Goal: Feedback & Contribution: Submit feedback/report problem

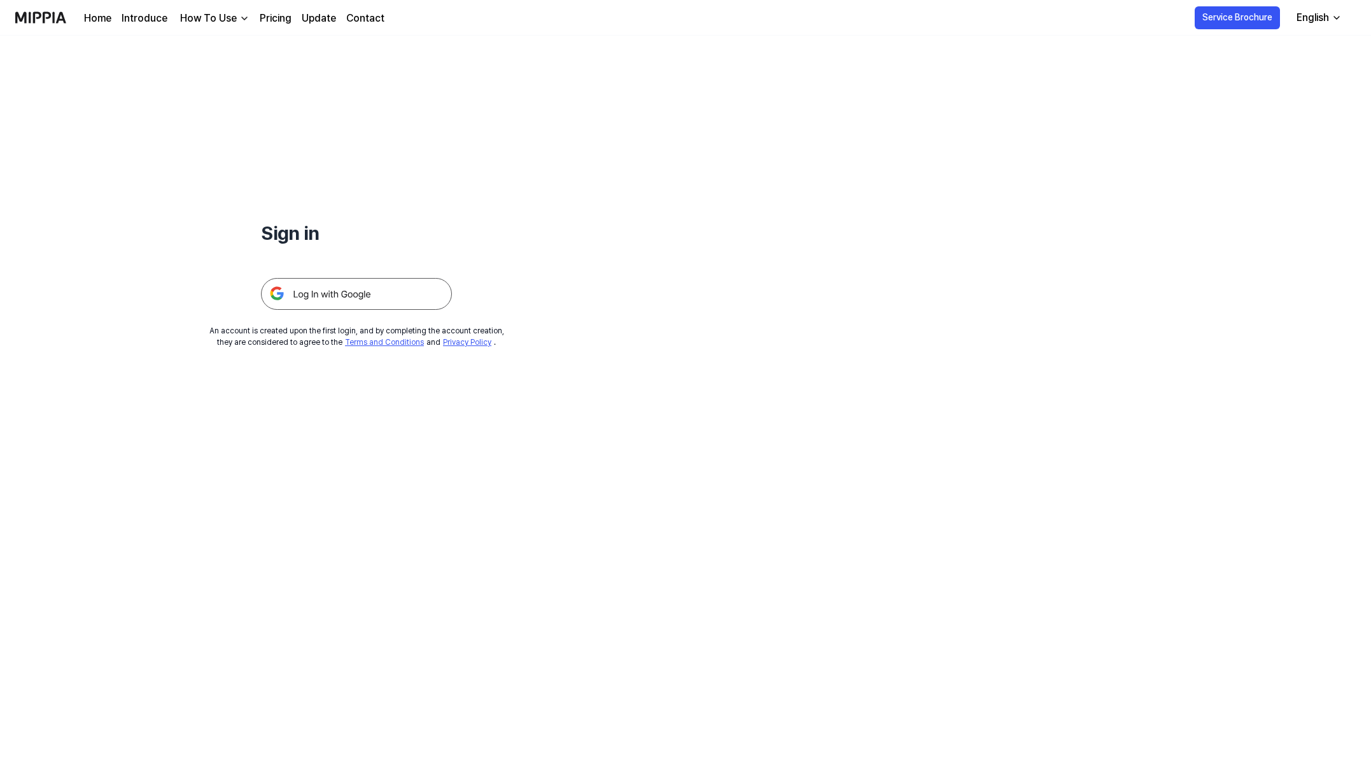
click at [383, 310] on img at bounding box center [356, 294] width 191 height 32
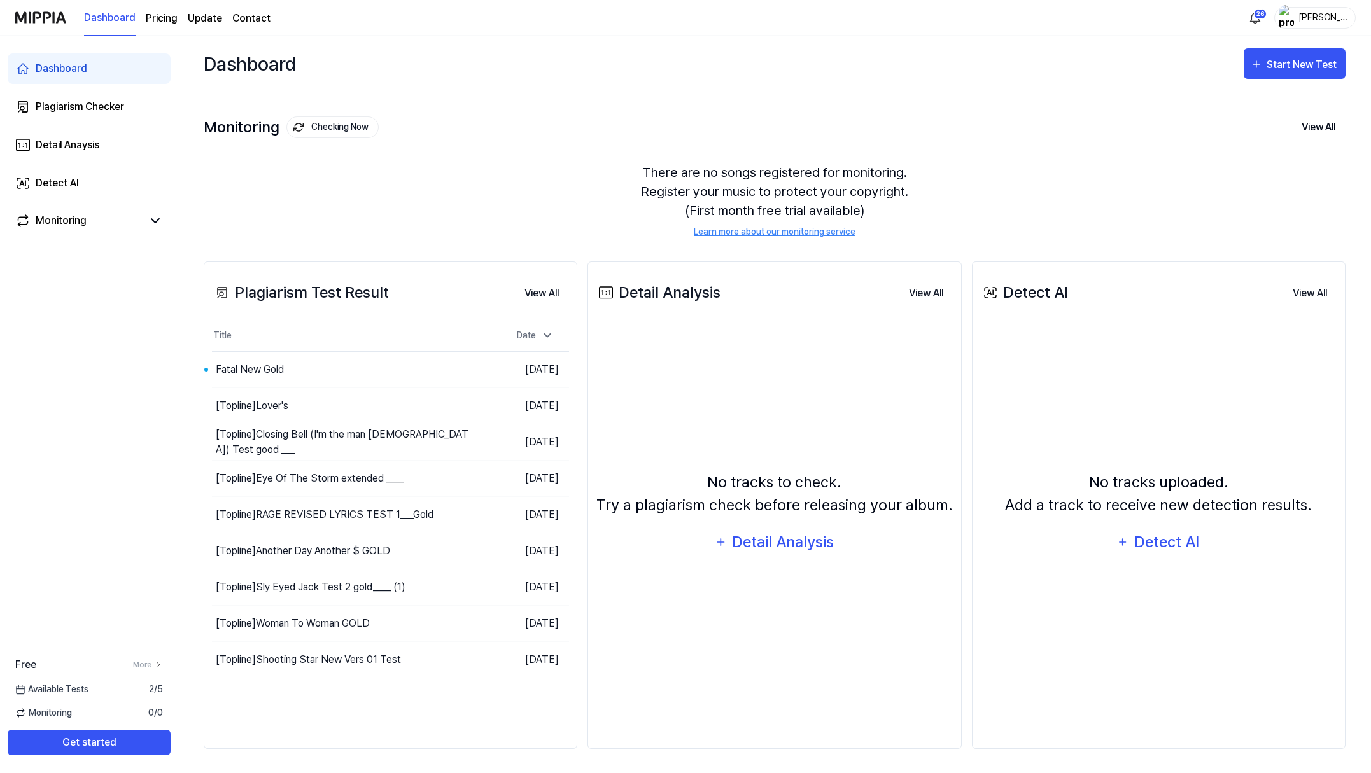
click at [178, 23] on page\) "Pricing" at bounding box center [162, 18] width 32 height 15
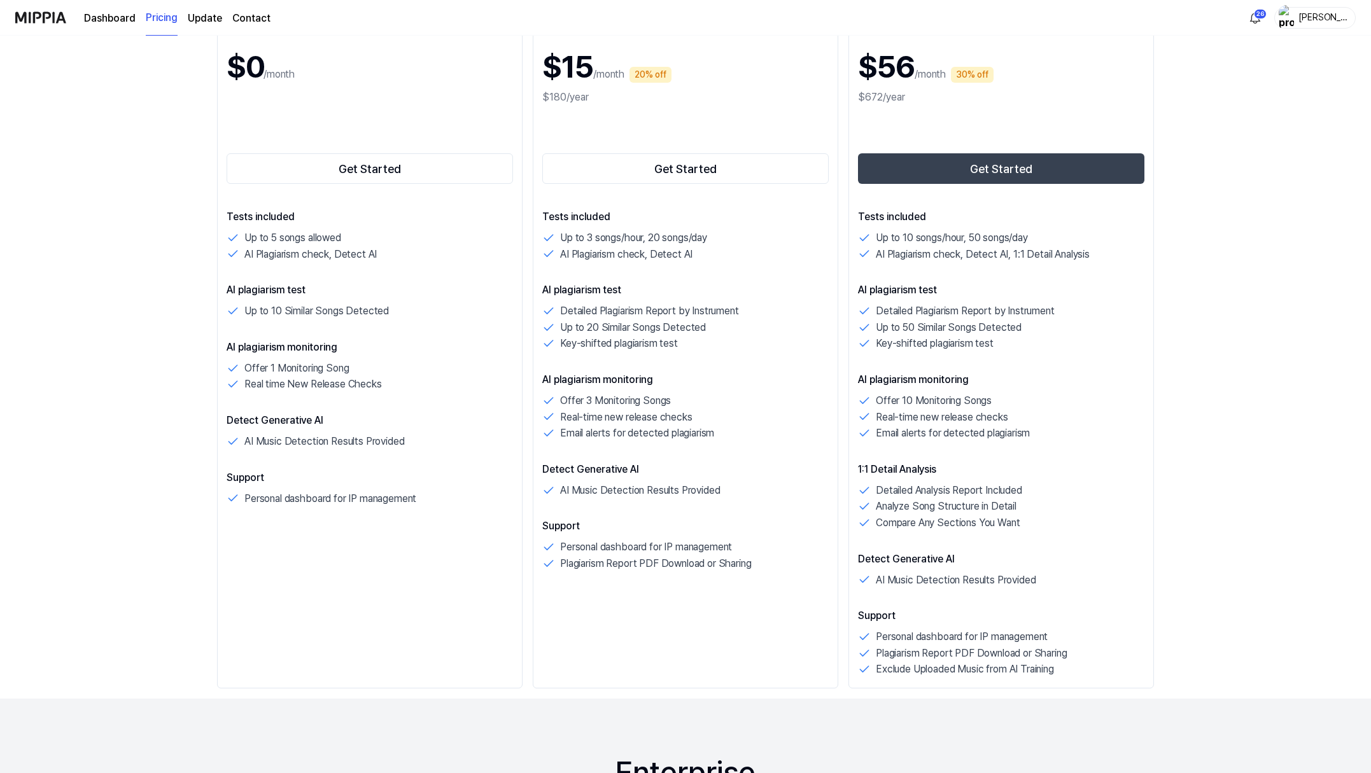
scroll to position [211, 0]
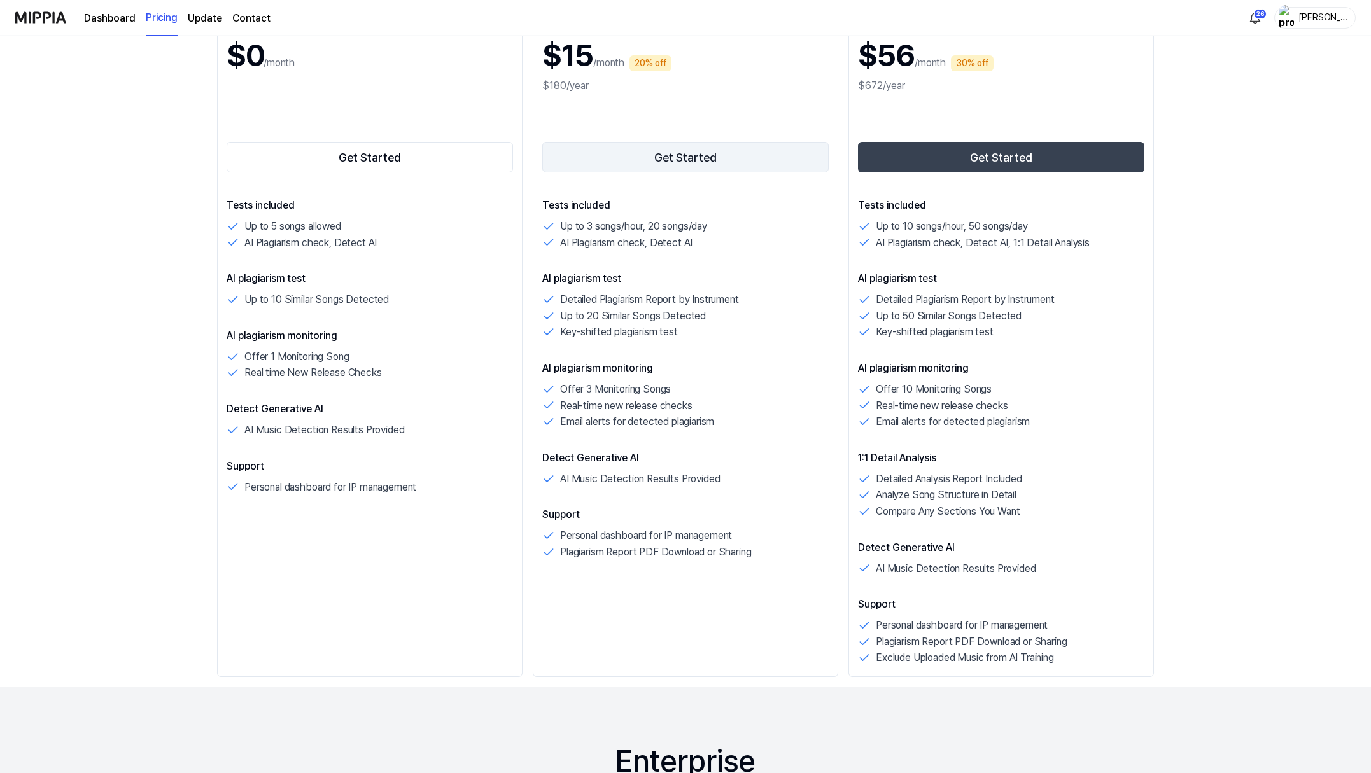
click at [704, 172] on button "Get Started" at bounding box center [685, 157] width 286 height 31
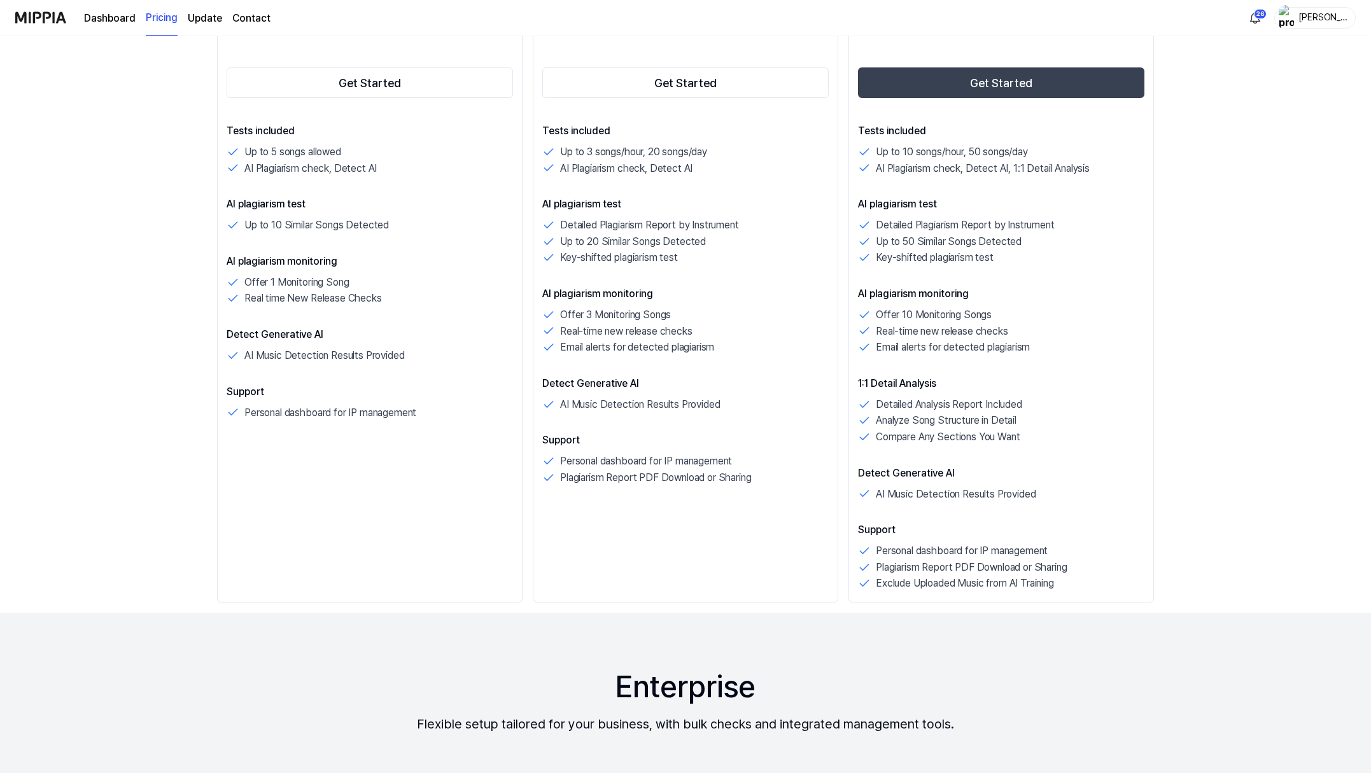
scroll to position [256, 0]
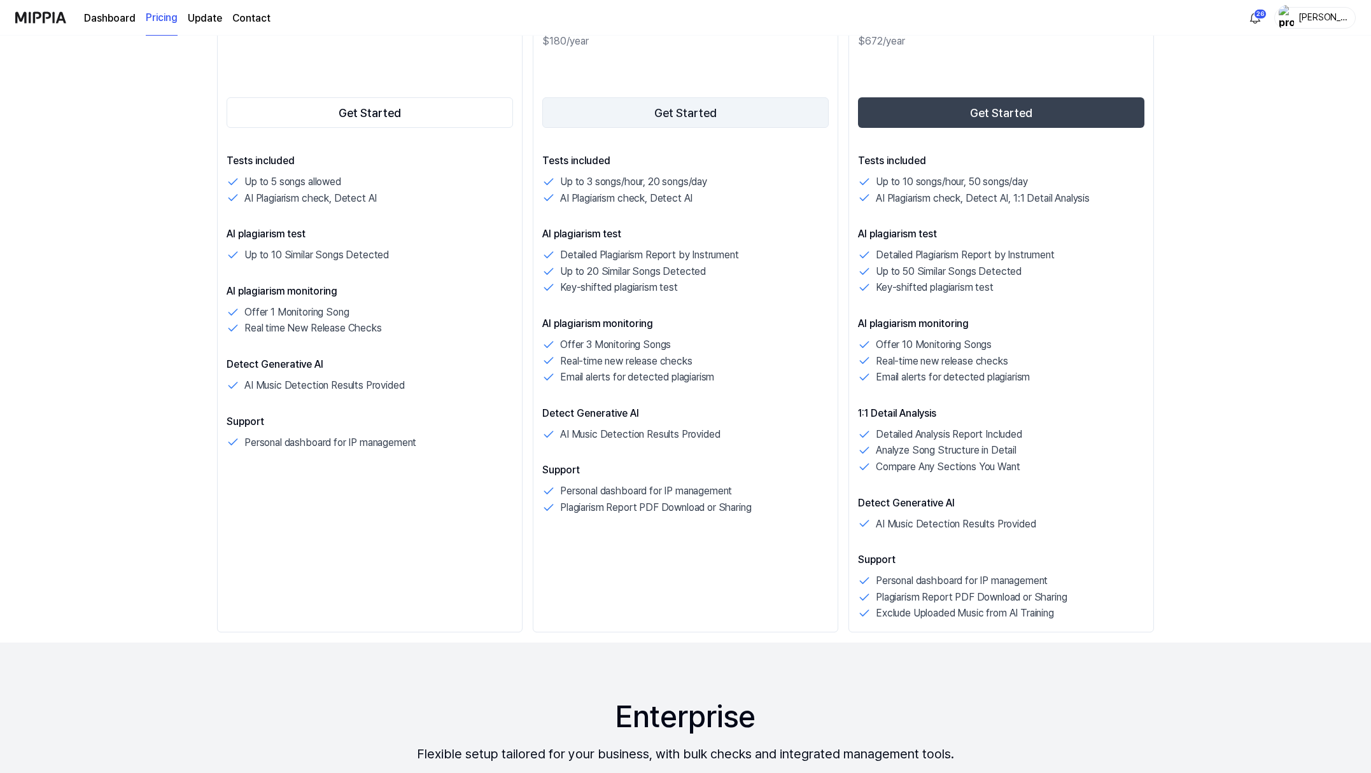
click at [664, 128] on button "Get Started" at bounding box center [685, 112] width 286 height 31
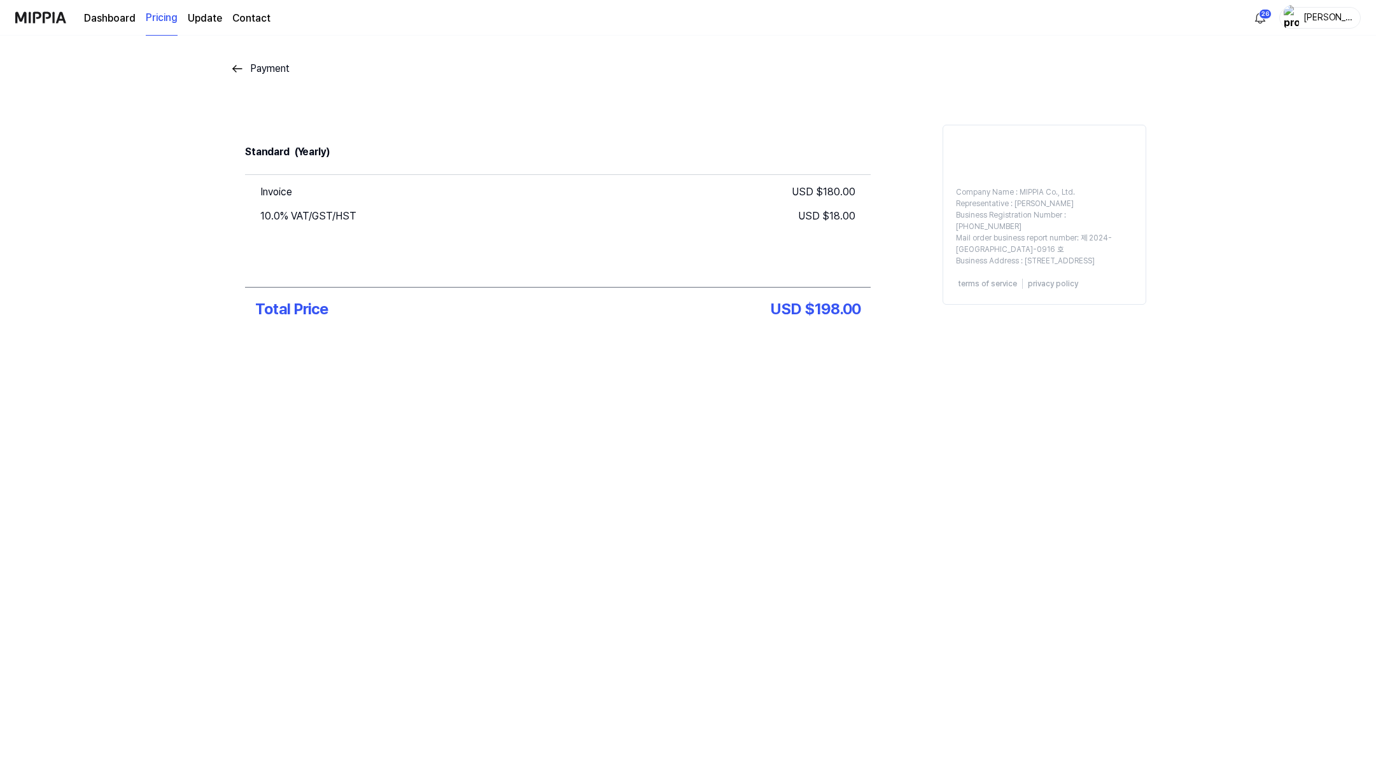
click at [230, 76] on img at bounding box center [237, 68] width 15 height 15
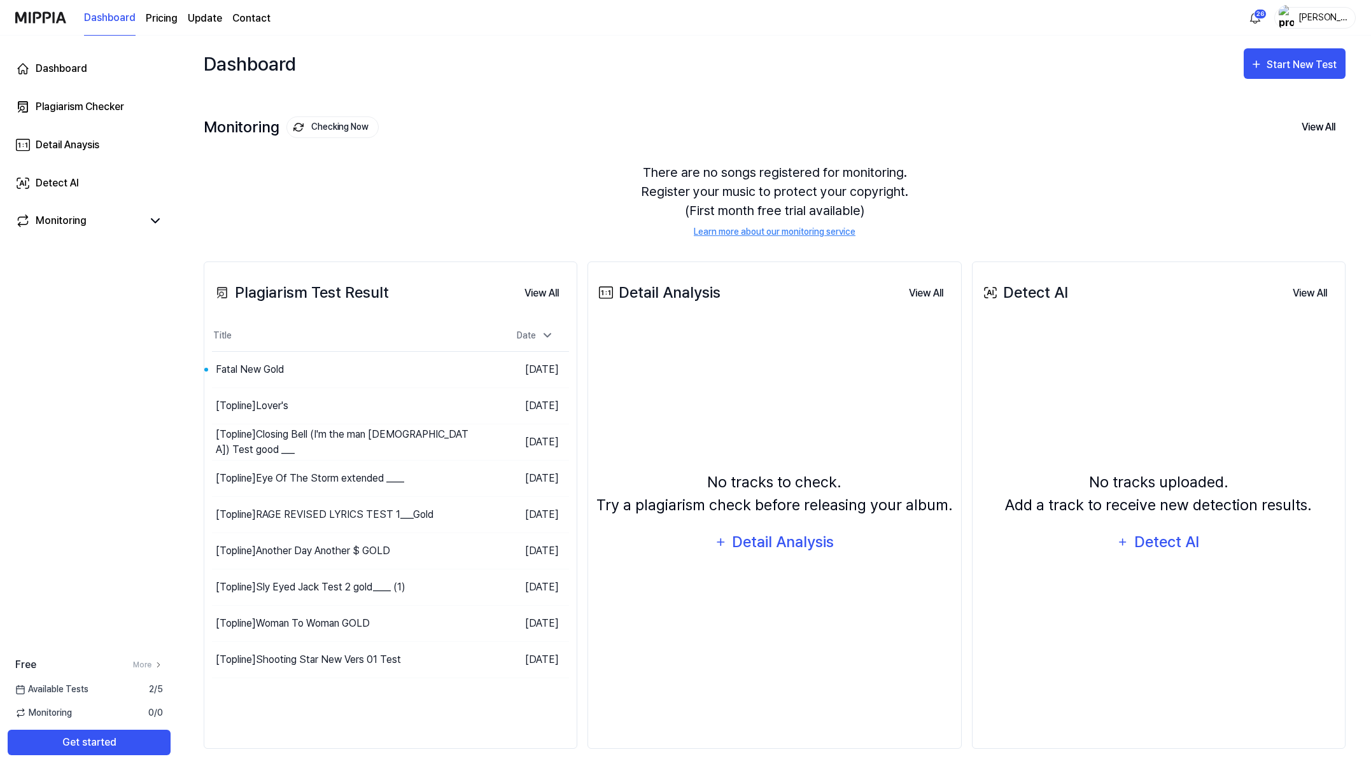
click at [178, 22] on page\) "Pricing" at bounding box center [162, 18] width 32 height 15
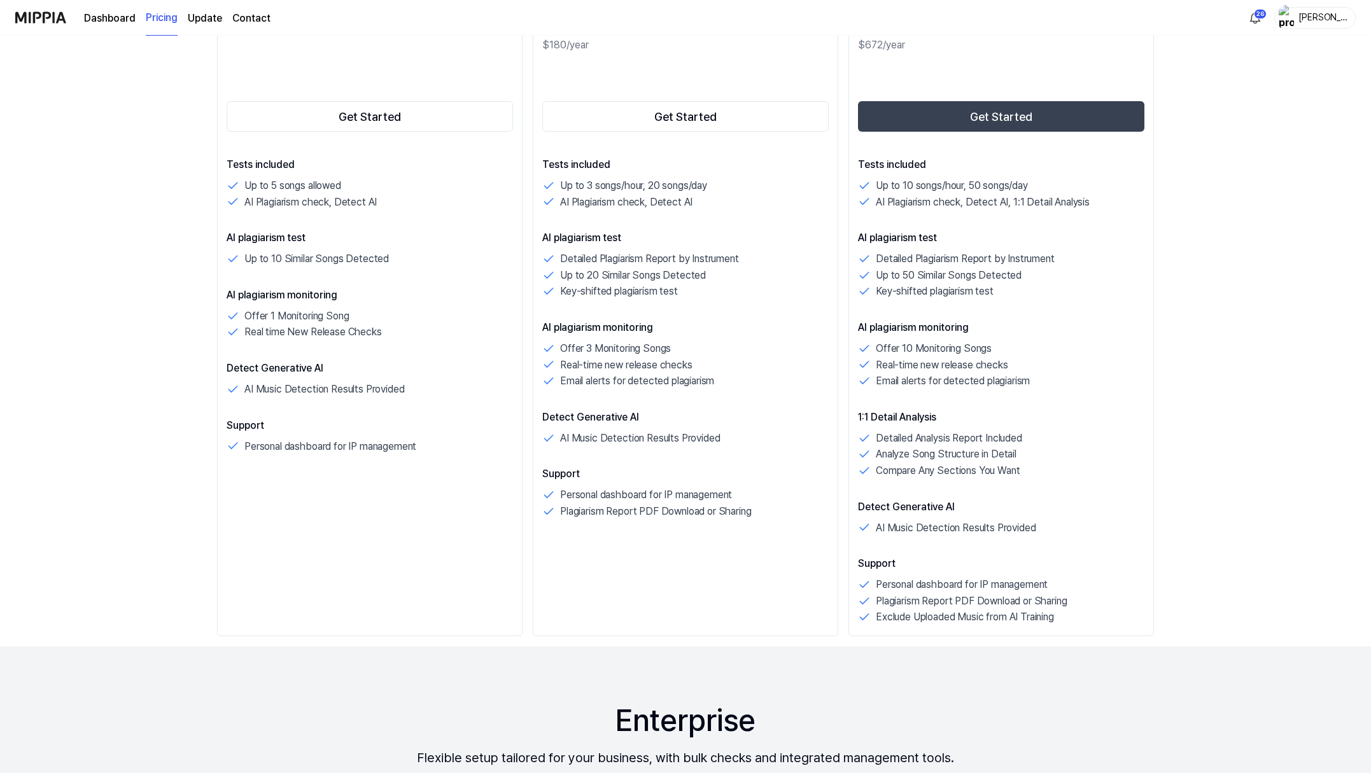
scroll to position [232, 0]
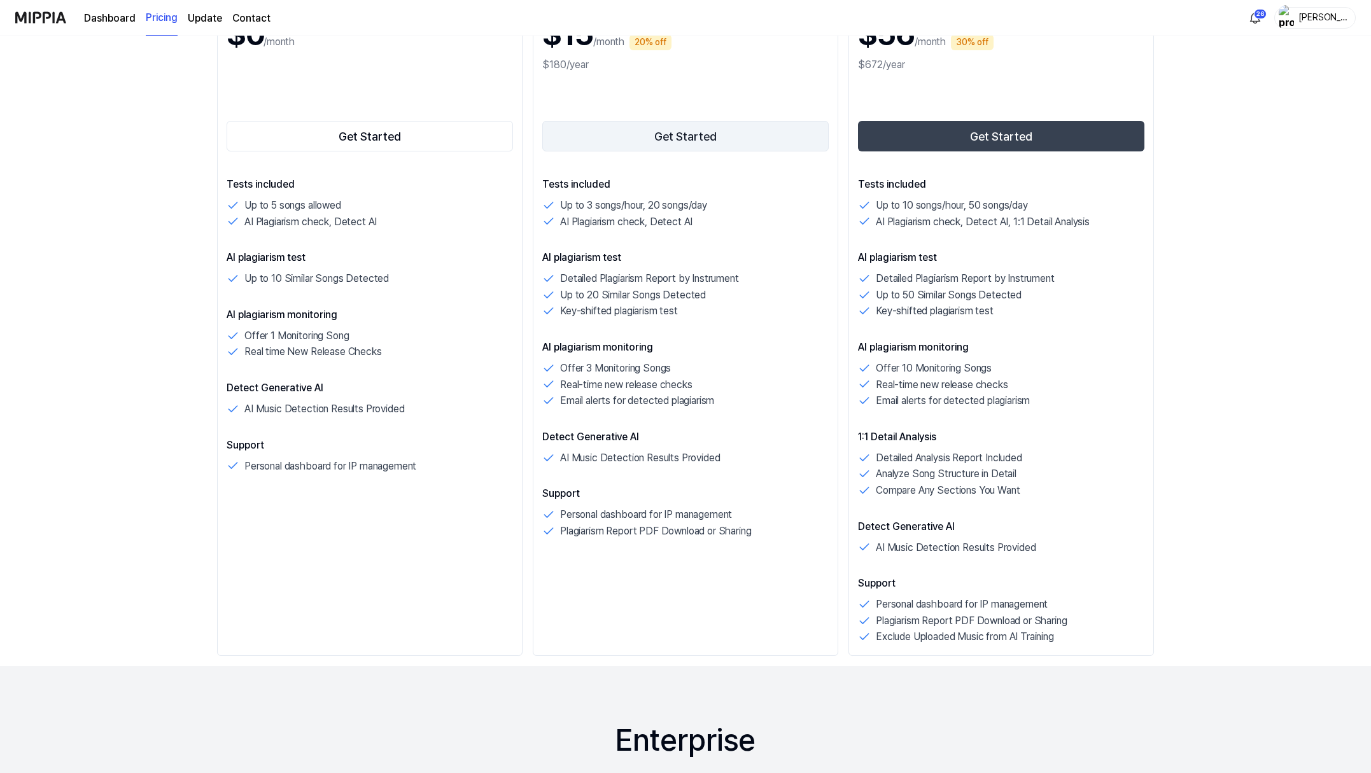
click at [688, 151] on button "Get Started" at bounding box center [685, 136] width 286 height 31
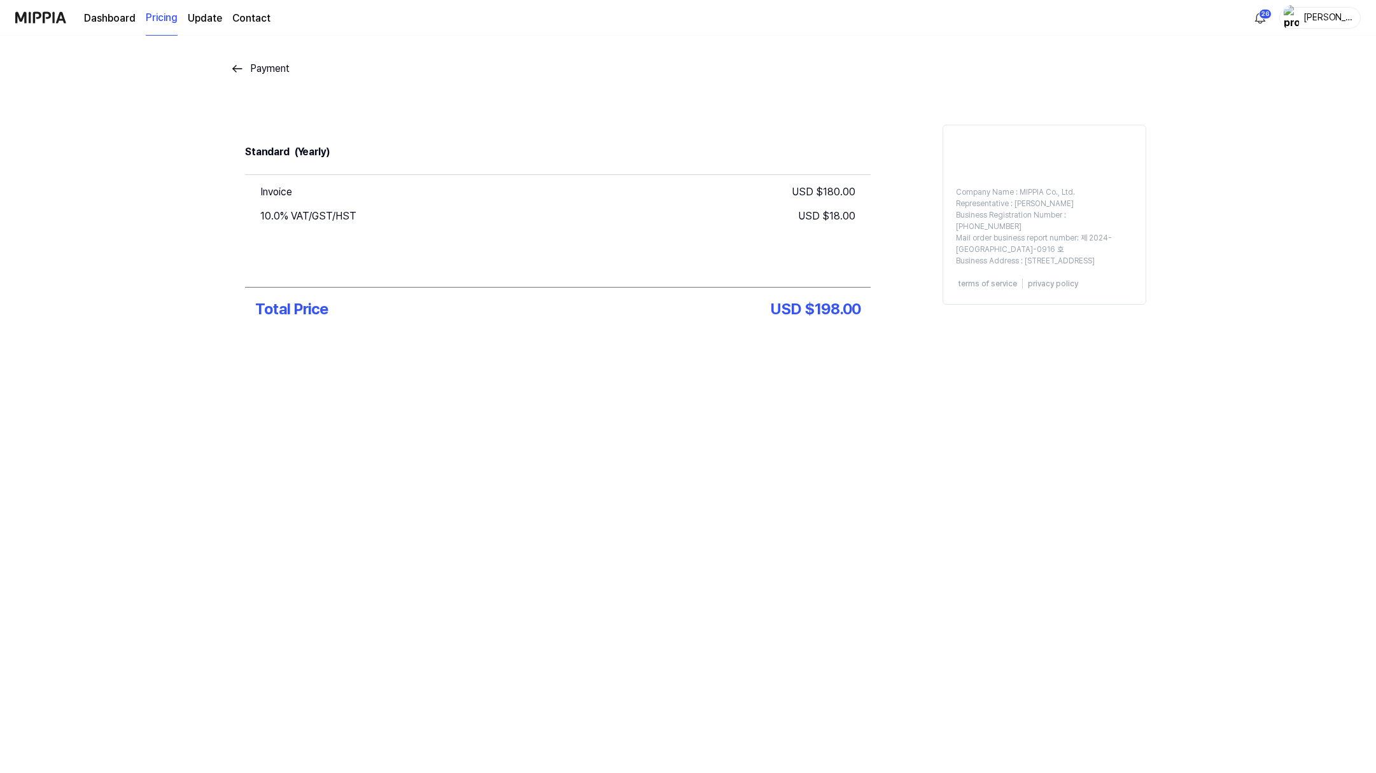
click at [230, 76] on img at bounding box center [237, 68] width 15 height 15
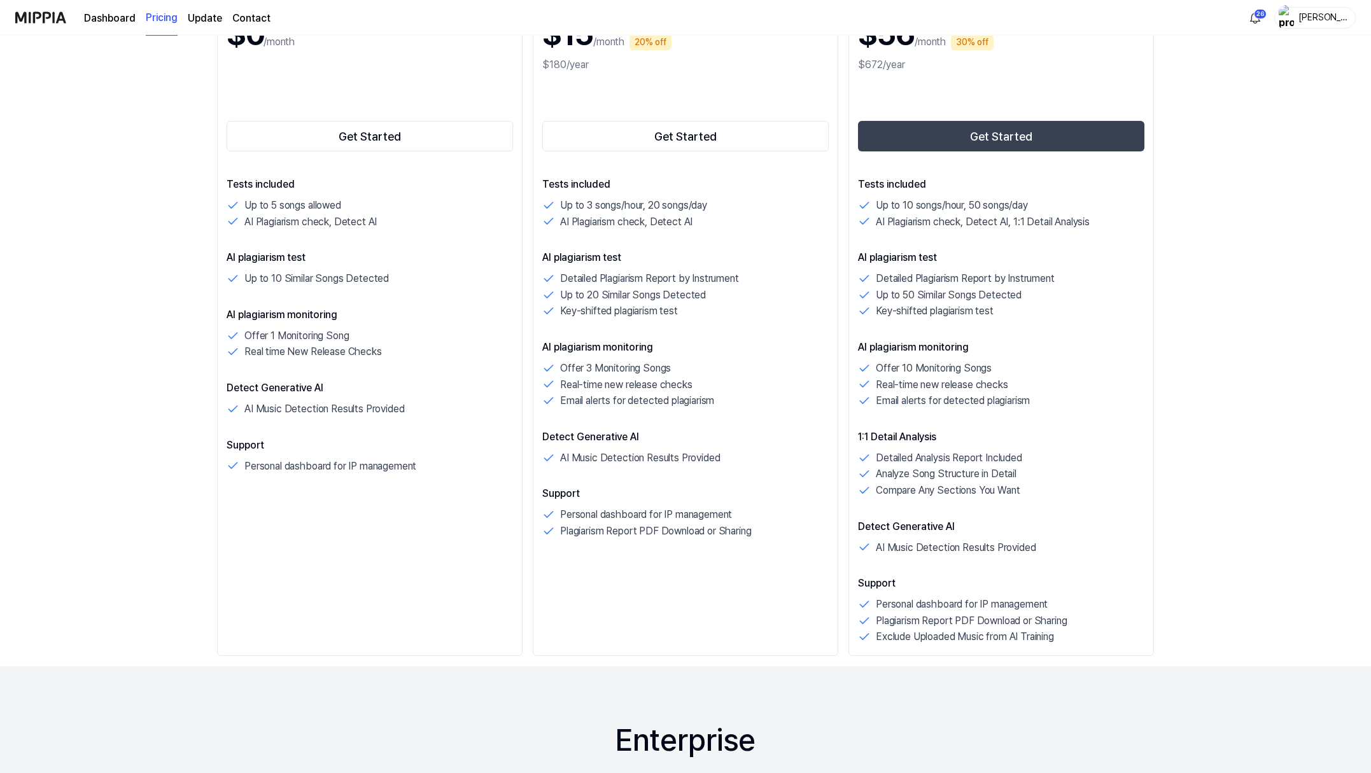
click at [603, 50] on p "/month" at bounding box center [608, 41] width 31 height 15
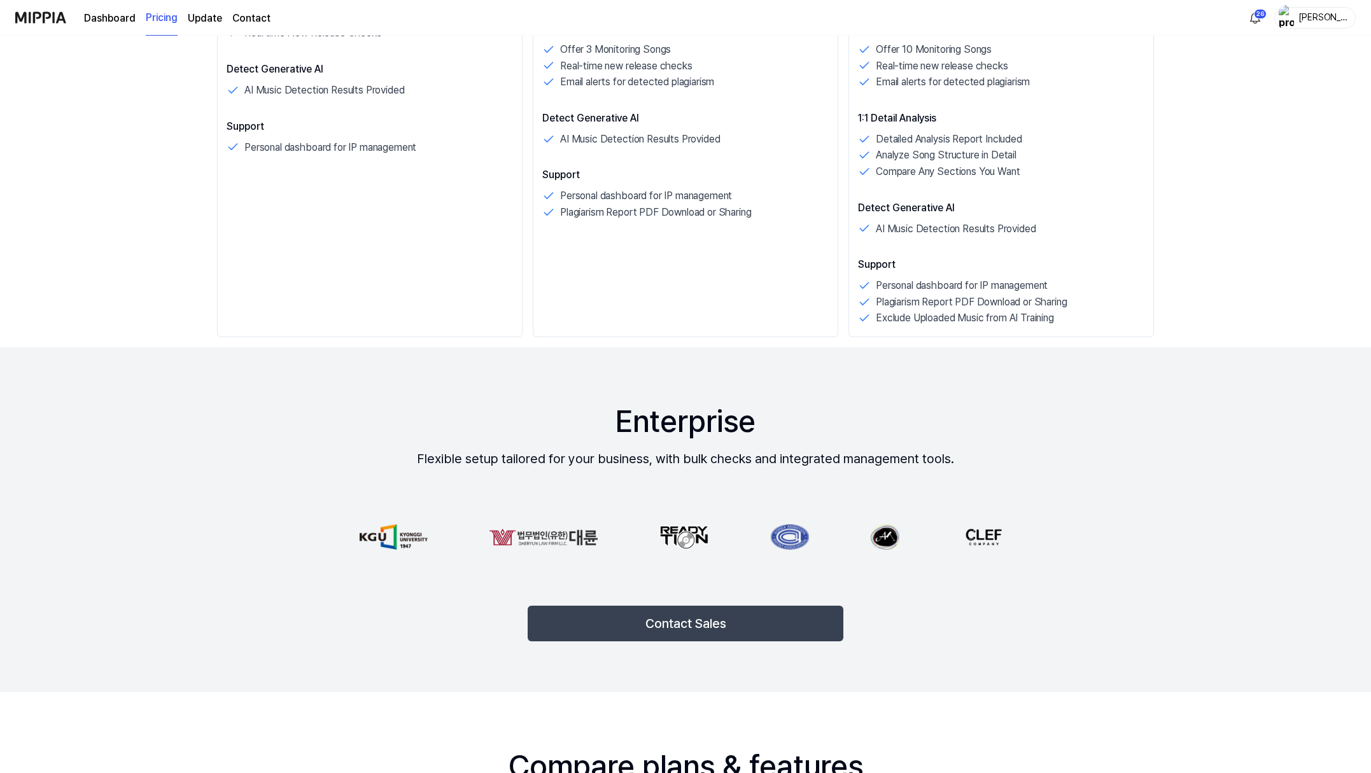
scroll to position [562, 0]
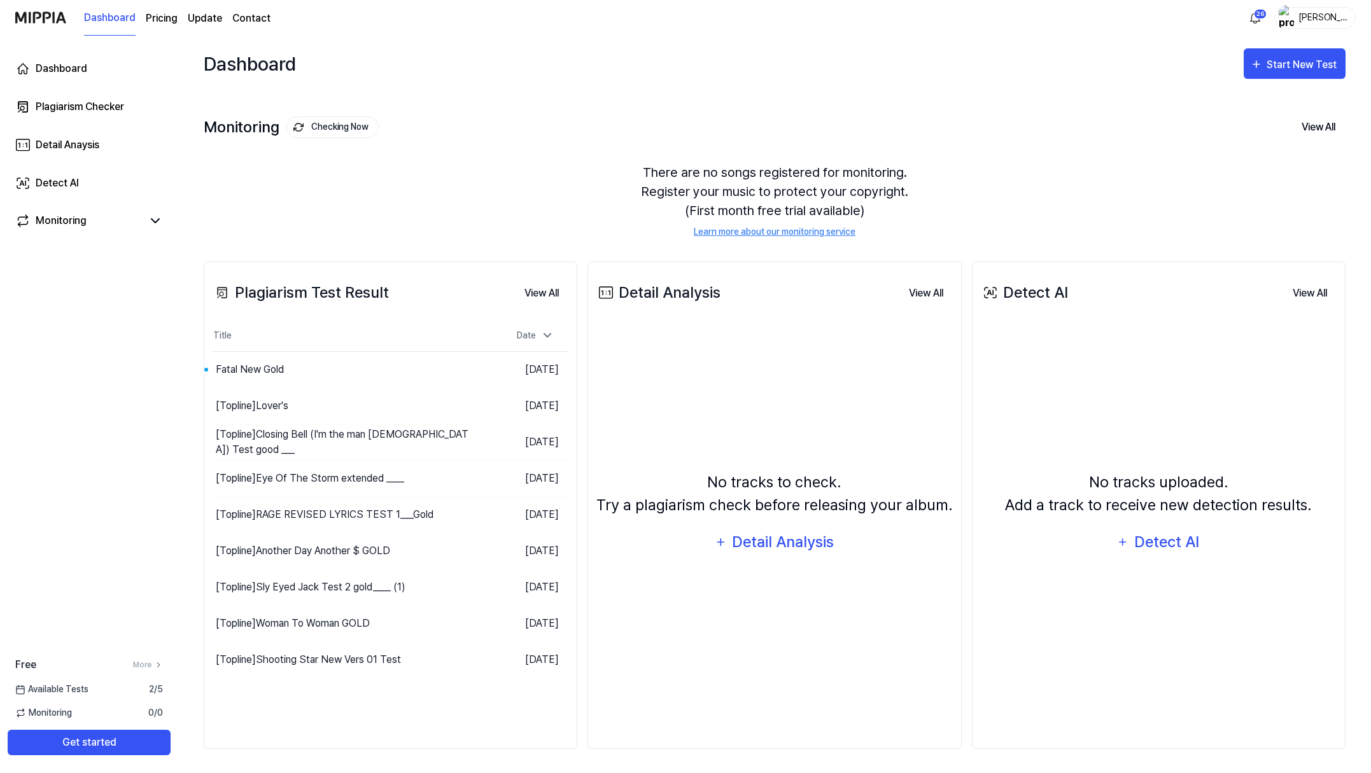
click at [178, 23] on page\) "Pricing" at bounding box center [162, 18] width 32 height 15
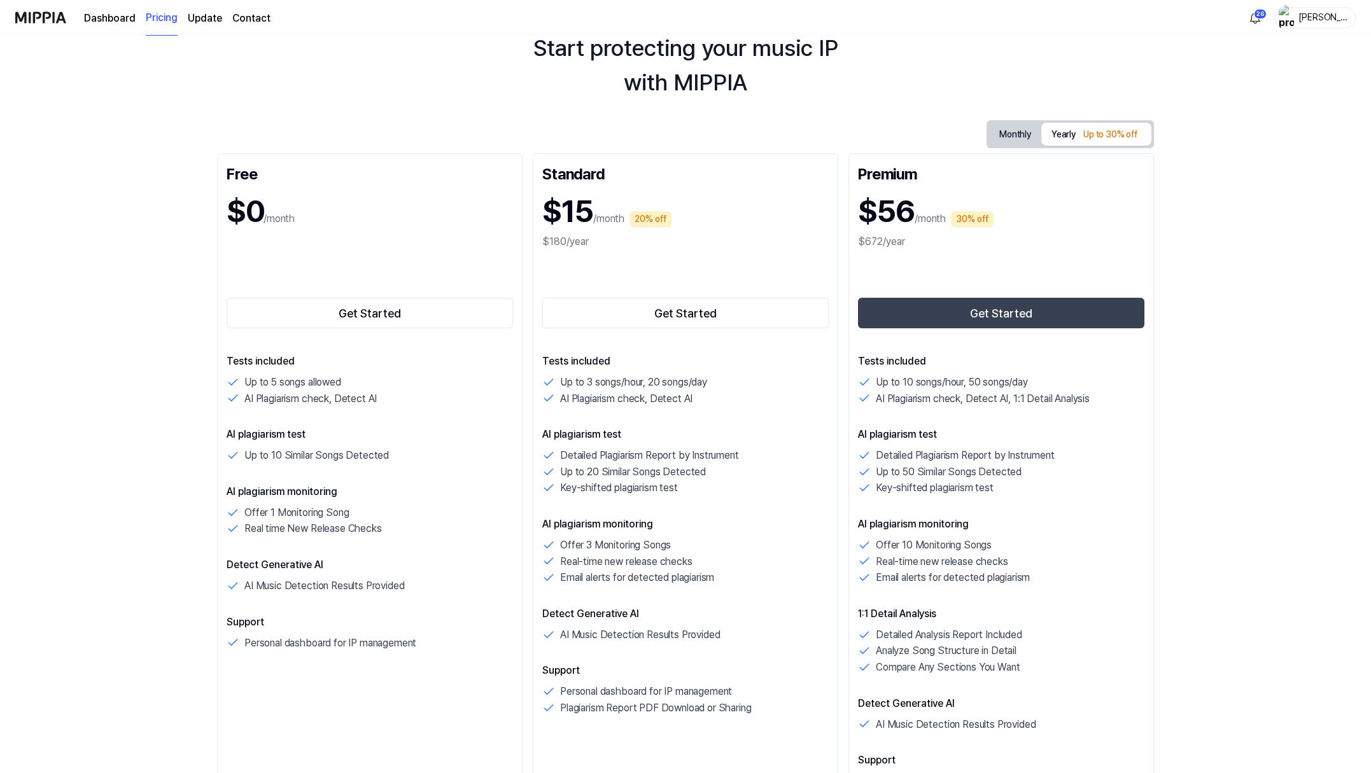
scroll to position [137, 0]
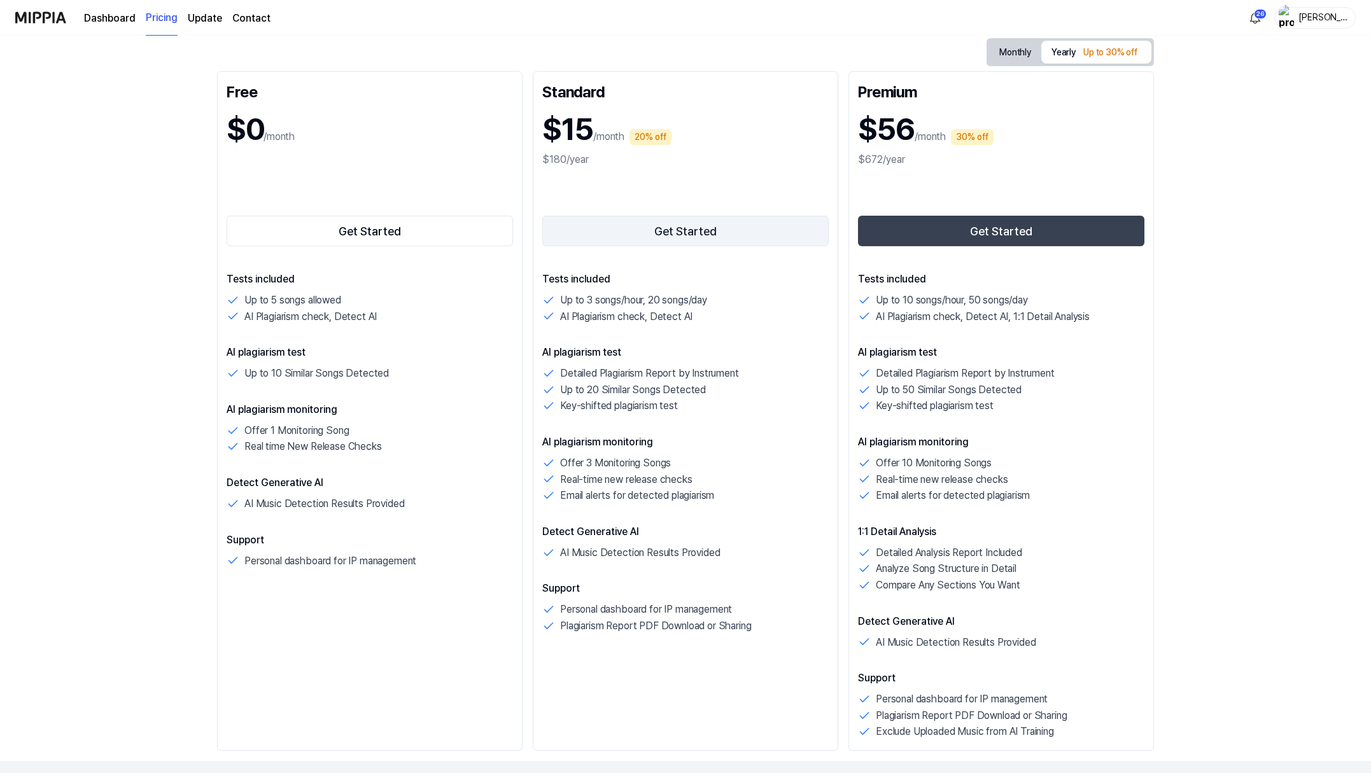
click at [683, 246] on button "Get Started" at bounding box center [685, 231] width 286 height 31
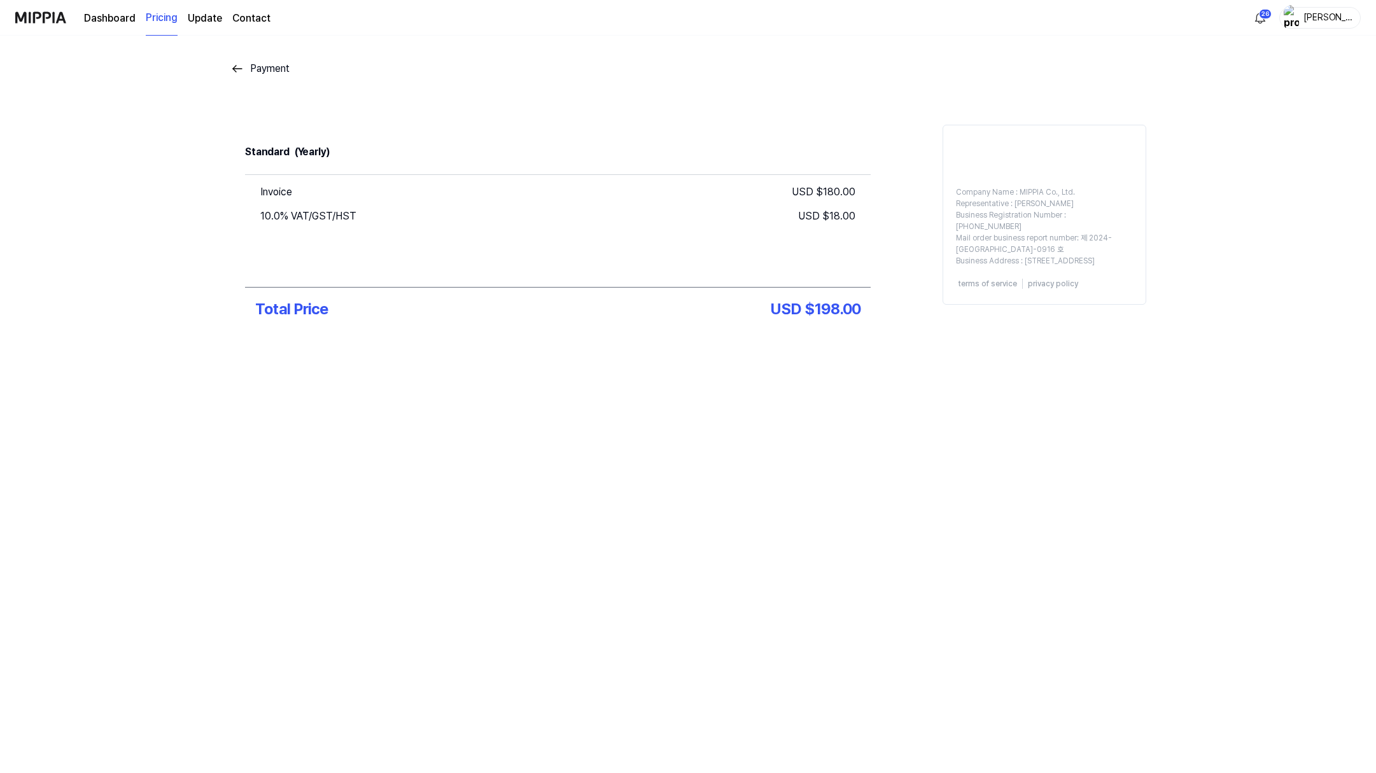
click at [222, 24] on link "Update" at bounding box center [205, 18] width 34 height 15
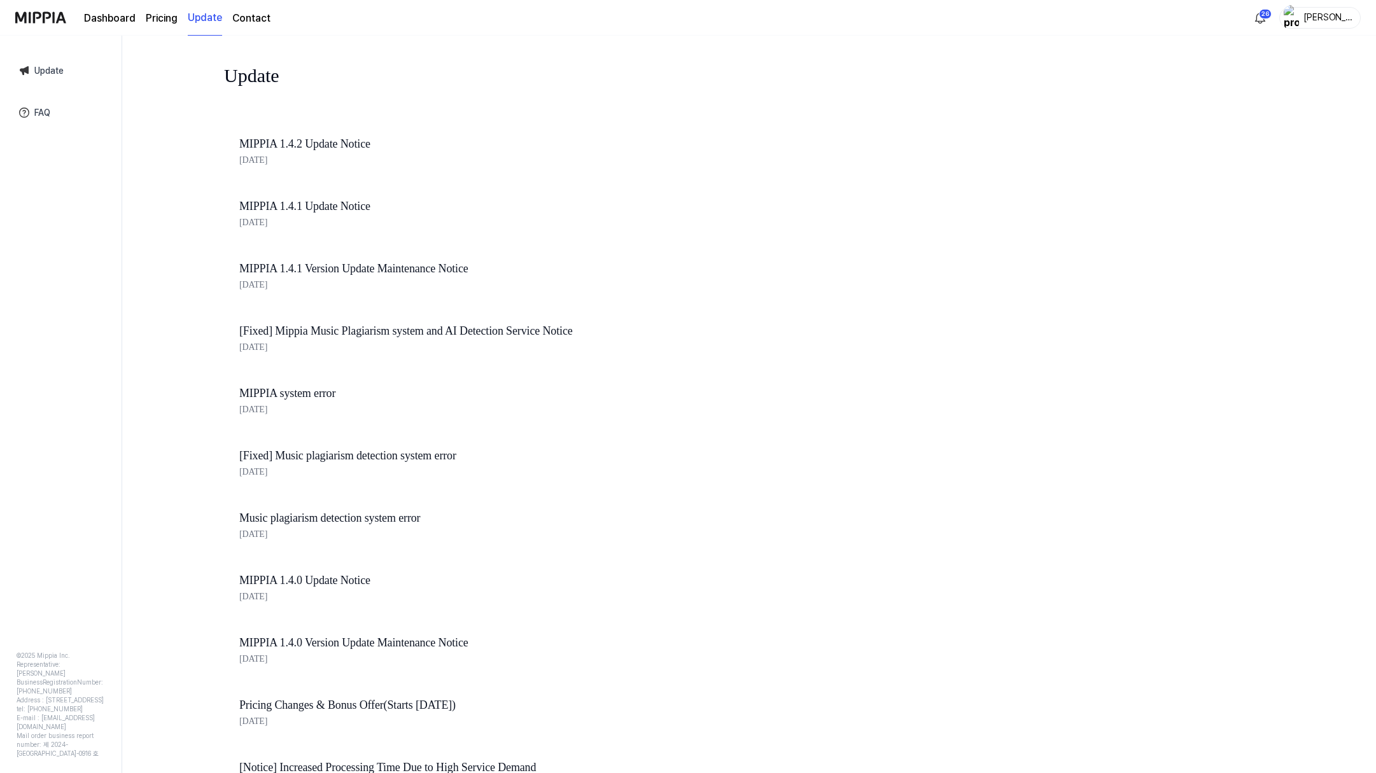
click at [178, 22] on page\) "Pricing" at bounding box center [162, 18] width 32 height 15
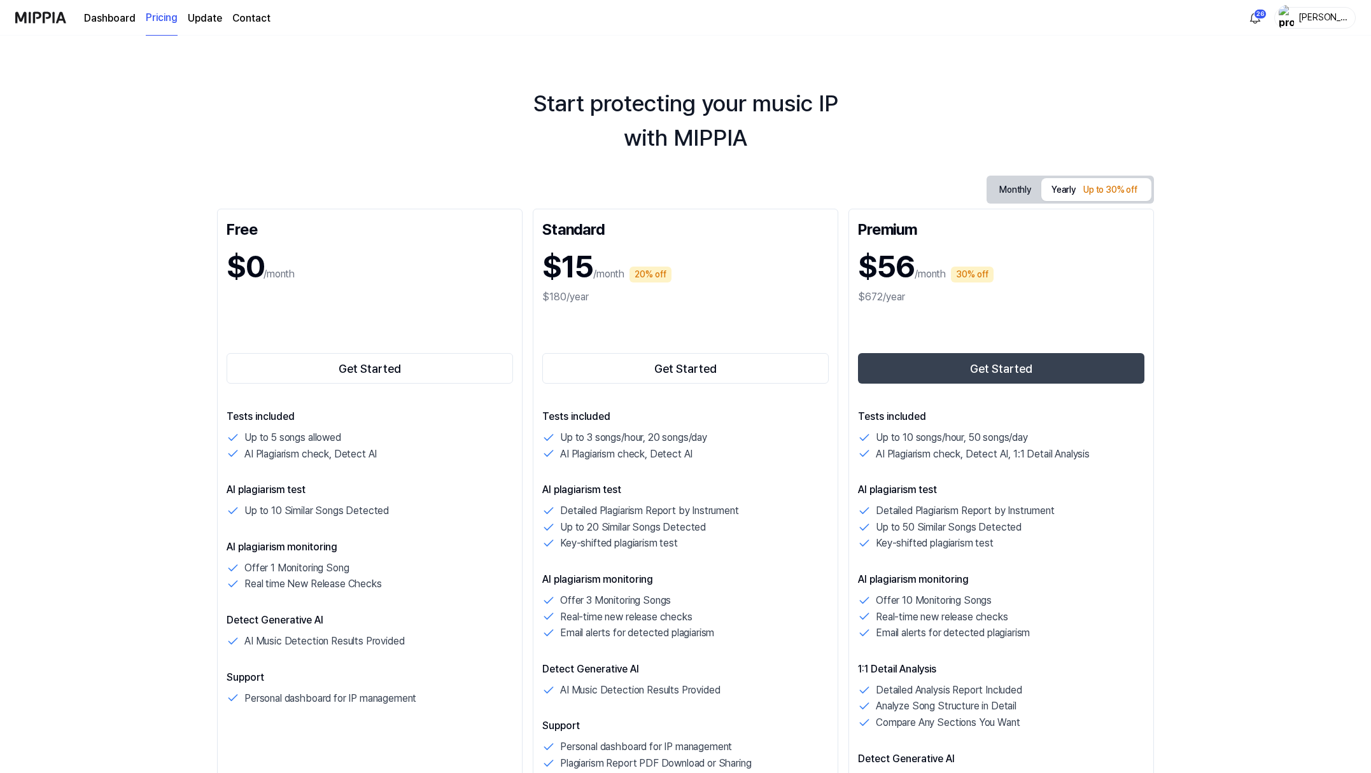
click at [136, 24] on link "Dashboard" at bounding box center [110, 18] width 52 height 15
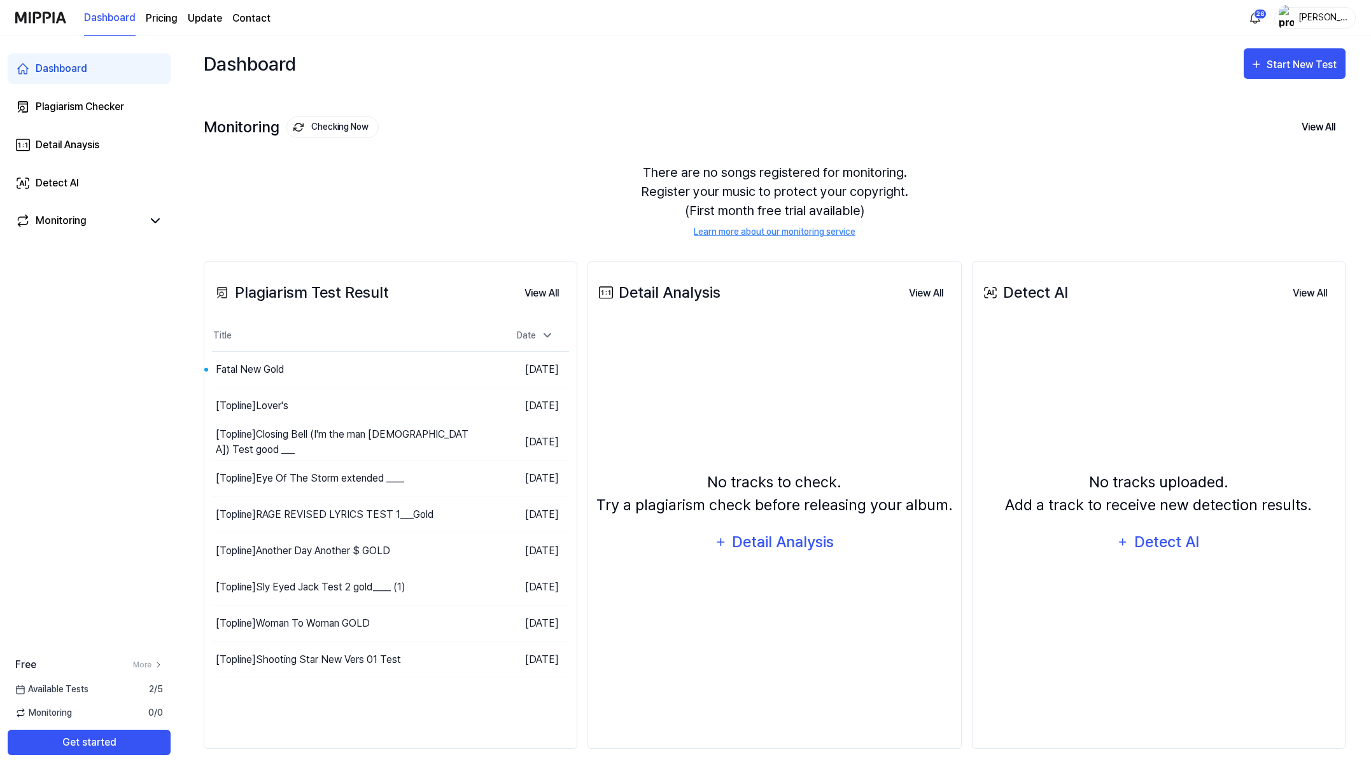
click at [178, 22] on page\) "Pricing" at bounding box center [162, 18] width 32 height 15
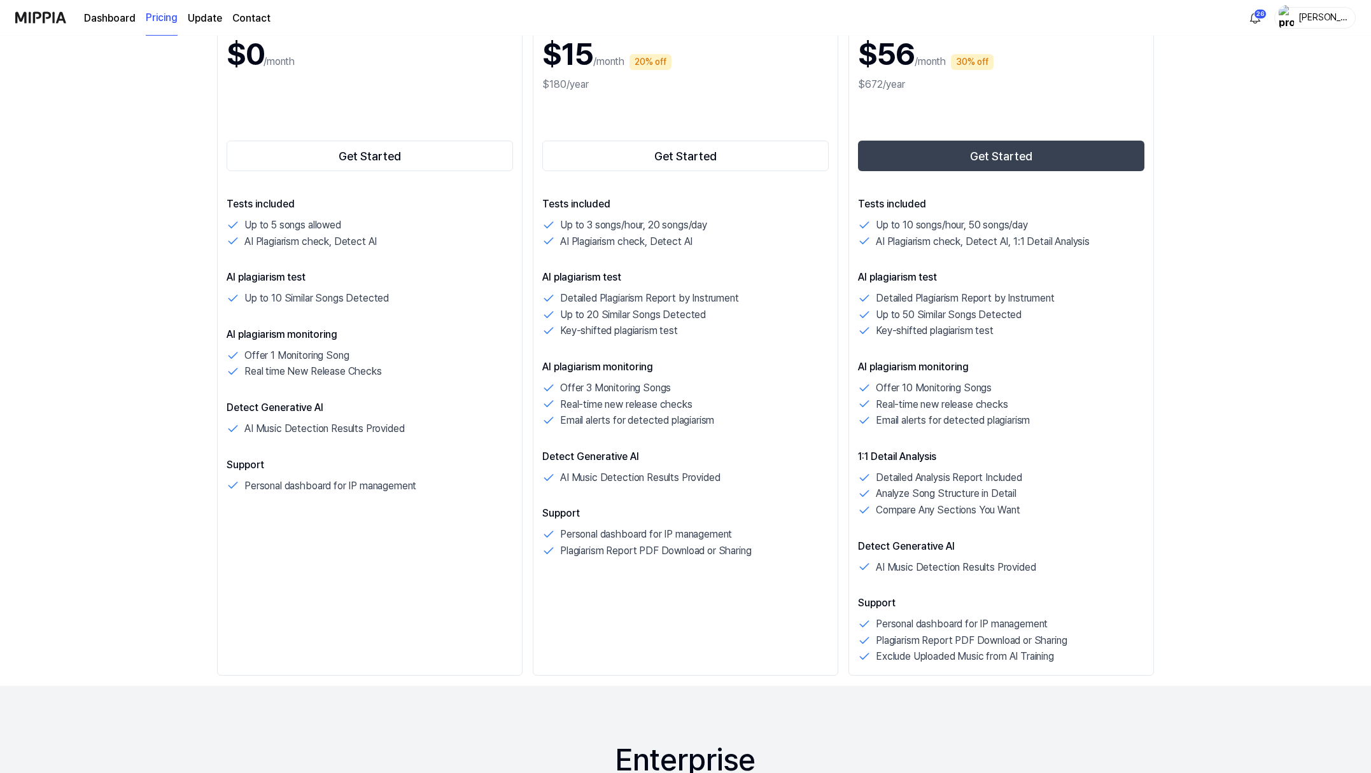
scroll to position [204, 0]
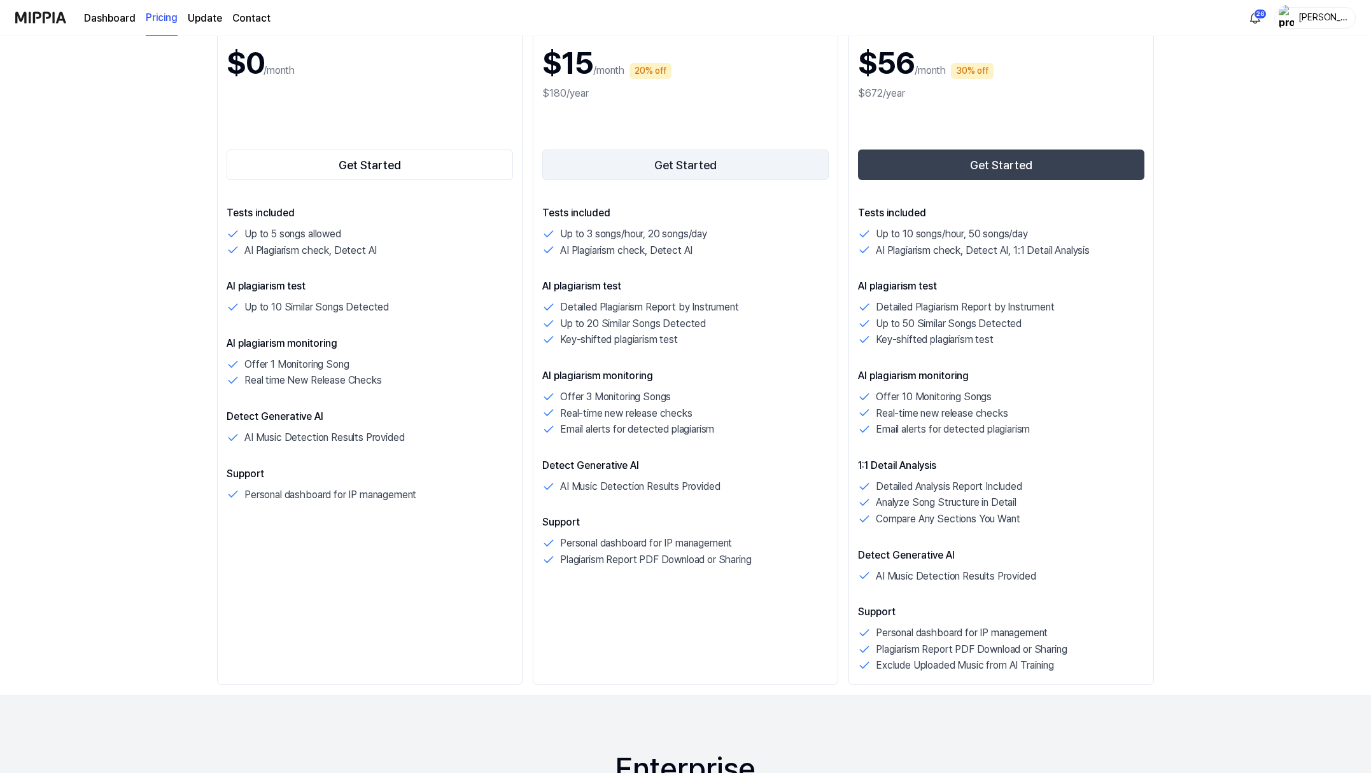
click at [677, 180] on button "Get Started" at bounding box center [685, 165] width 286 height 31
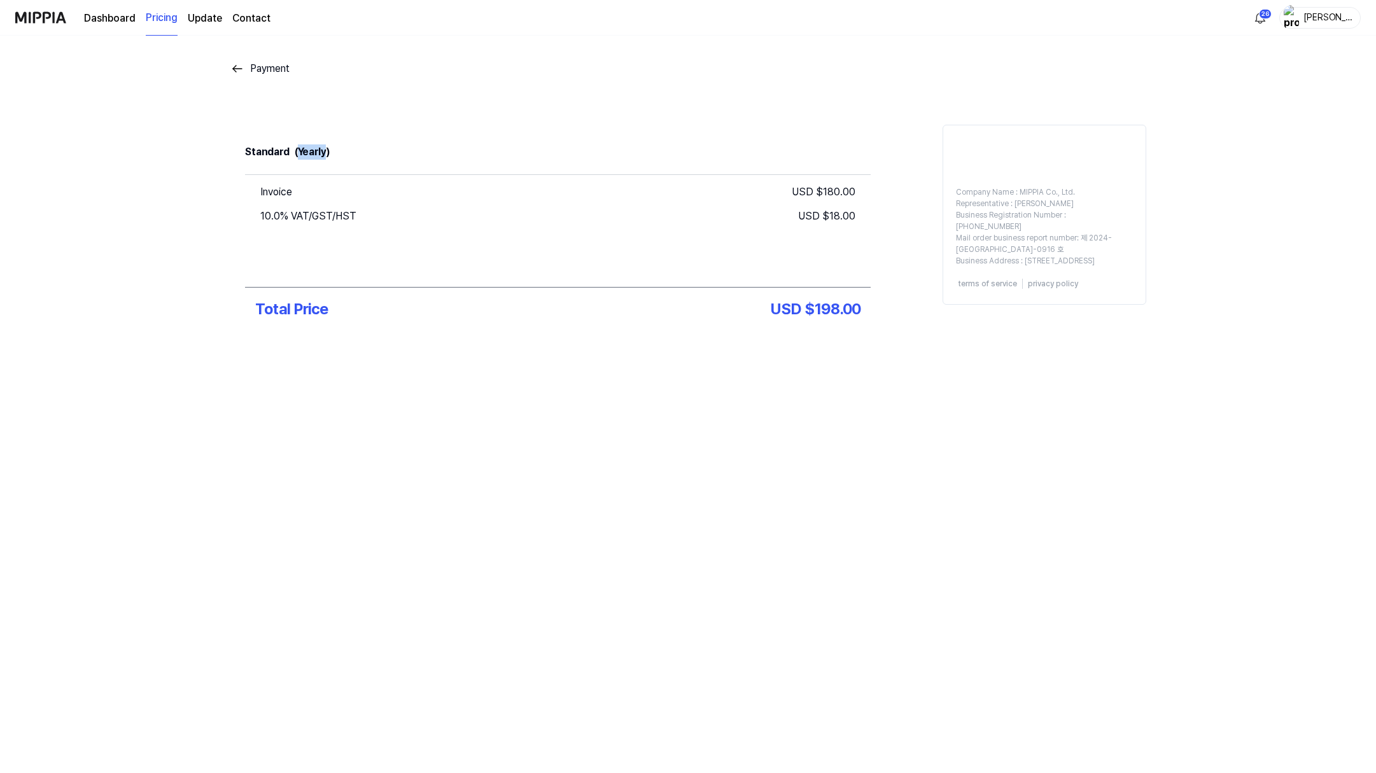
drag, startPoint x: 235, startPoint y: 191, endPoint x: 200, endPoint y: 192, distance: 35.7
click at [295, 164] on div "(Yearly)" at bounding box center [312, 152] width 35 height 24
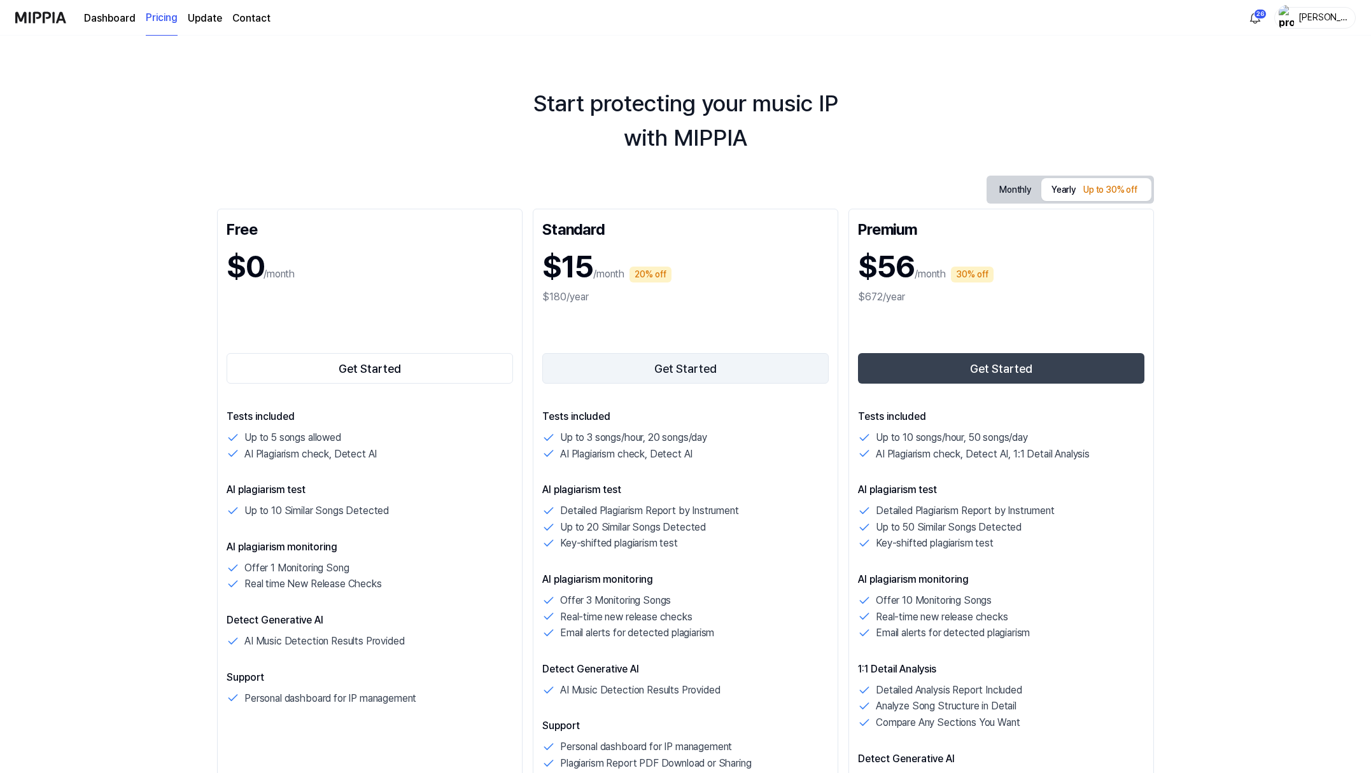
click at [702, 384] on button "Get Started" at bounding box center [685, 368] width 286 height 31
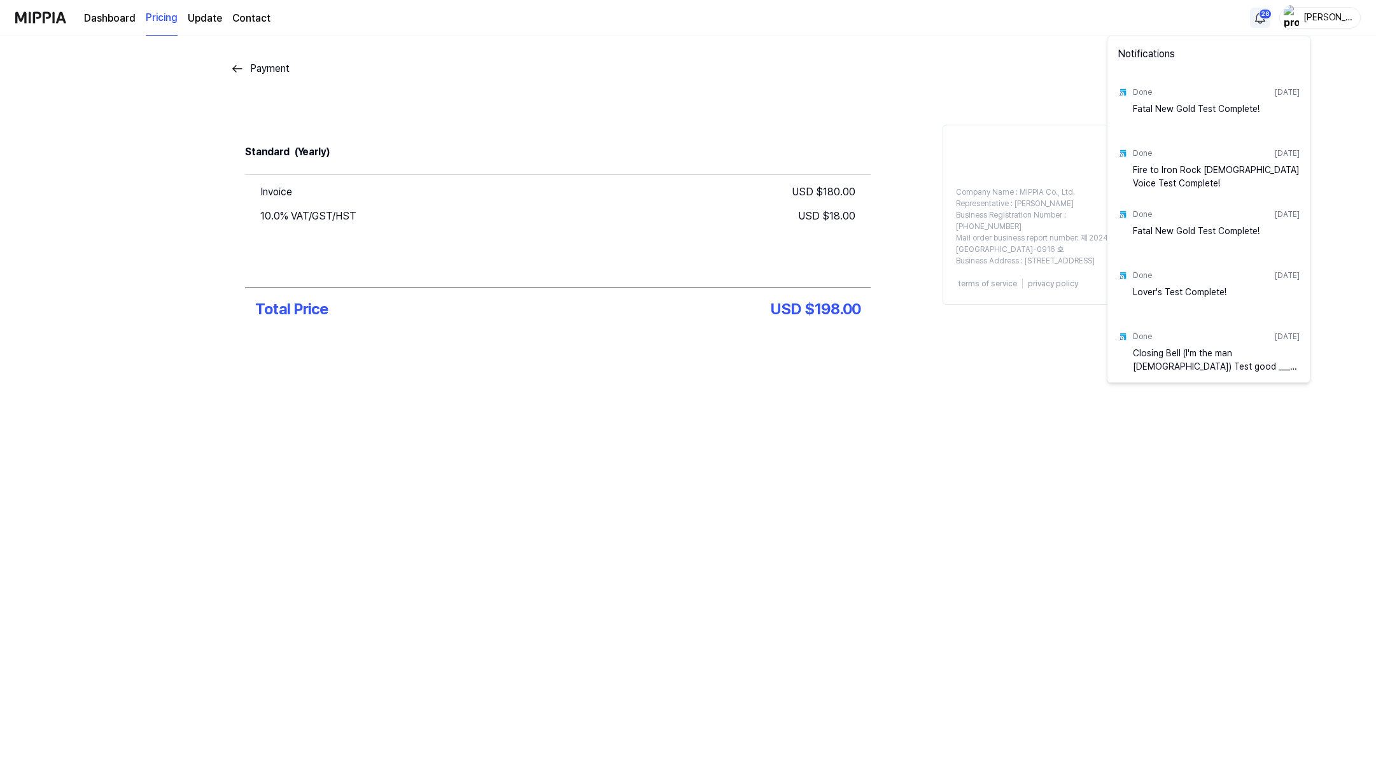
click at [1238, 20] on html "Dashboard Pricing Update Contact 26 [PERSON_NAME] Payment Standard (Yearly) Inv…" at bounding box center [688, 386] width 1376 height 773
click at [380, 90] on html "Dashboard Pricing Update Contact [PERSON_NAME] Payment Standard (Yearly) Invoic…" at bounding box center [688, 386] width 1376 height 773
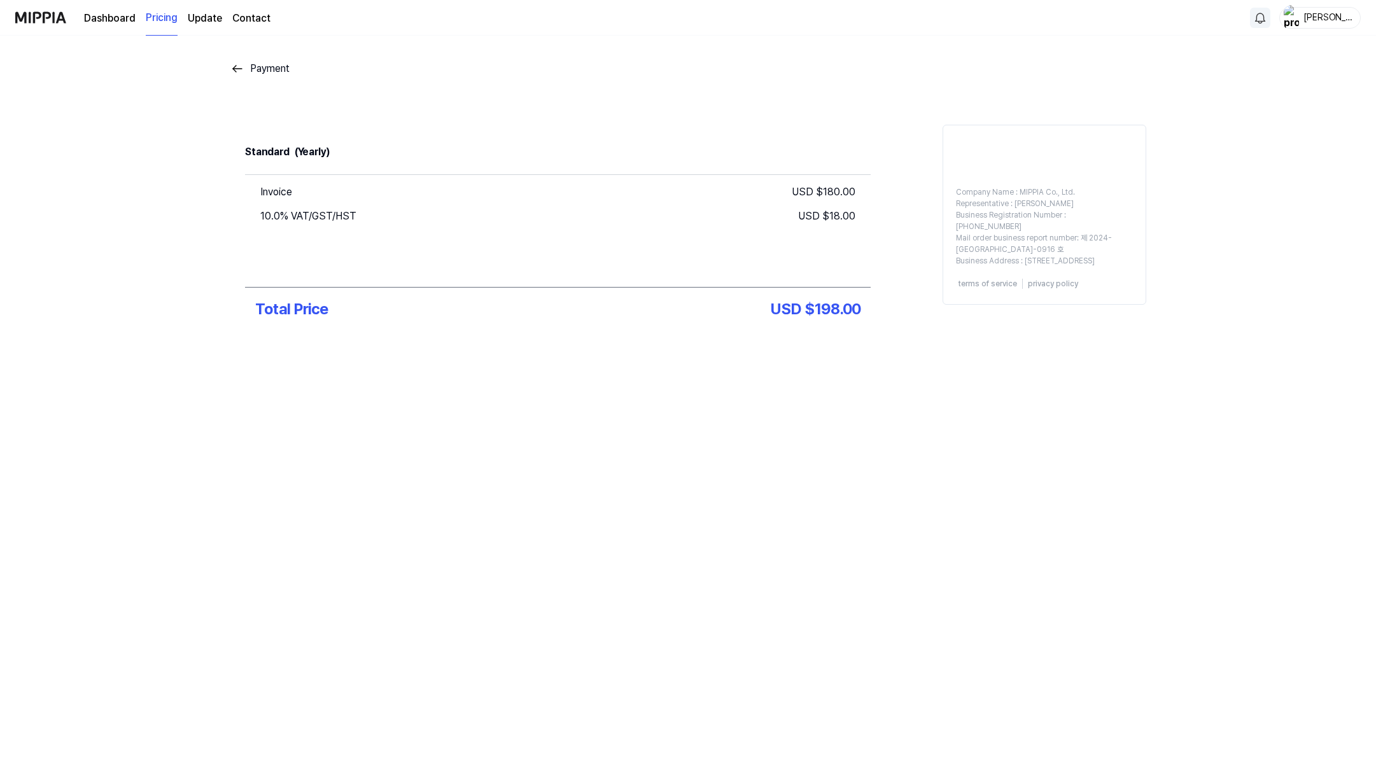
click at [230, 76] on img at bounding box center [237, 68] width 15 height 15
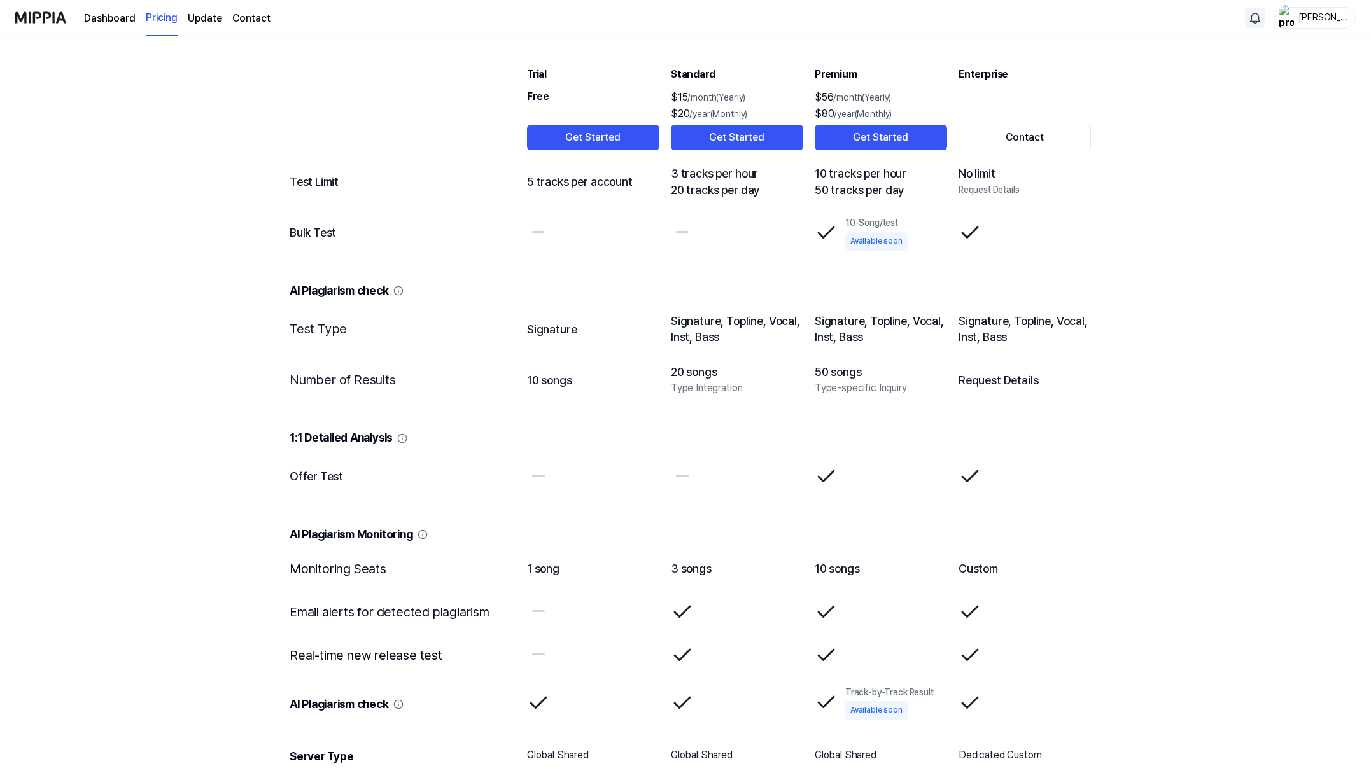
scroll to position [1432, 0]
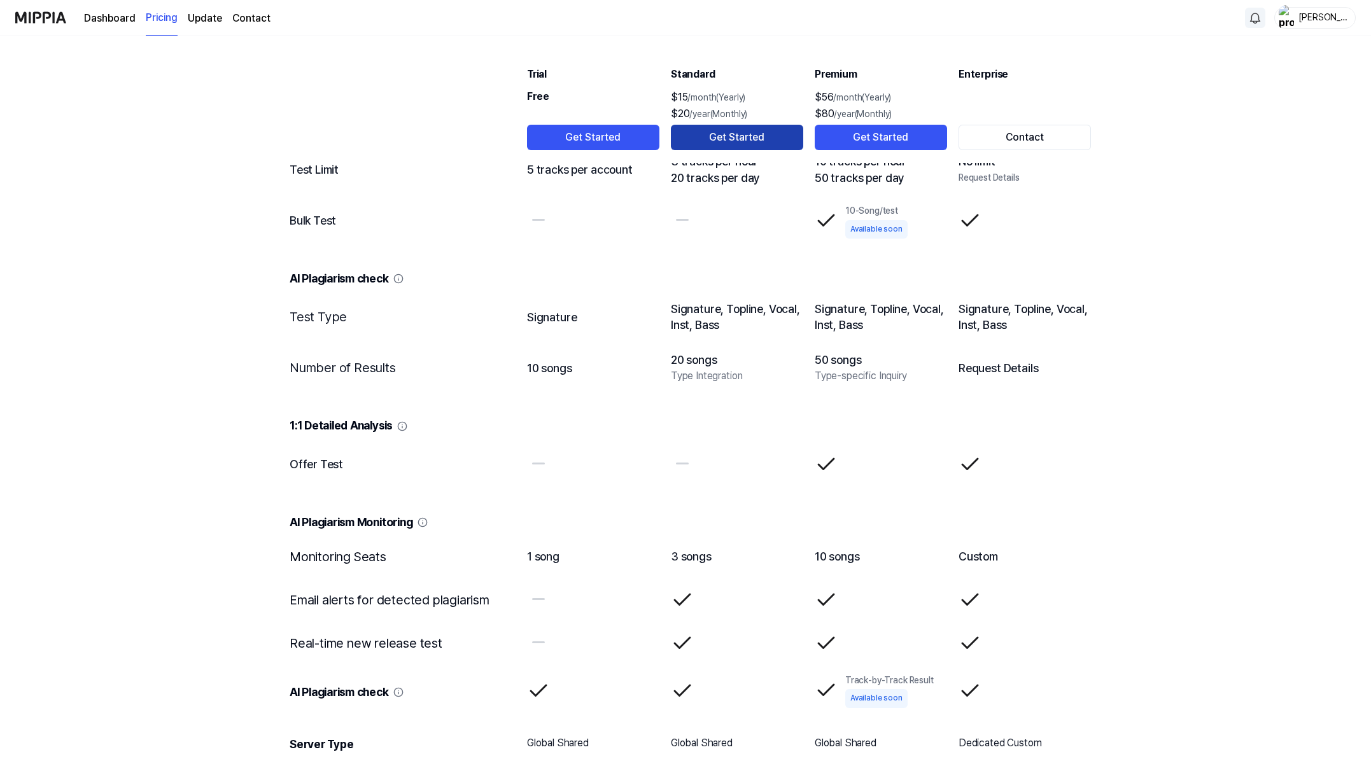
click at [732, 150] on button "Get Started" at bounding box center [737, 137] width 132 height 25
click at [737, 150] on button "Get Started" at bounding box center [737, 137] width 132 height 25
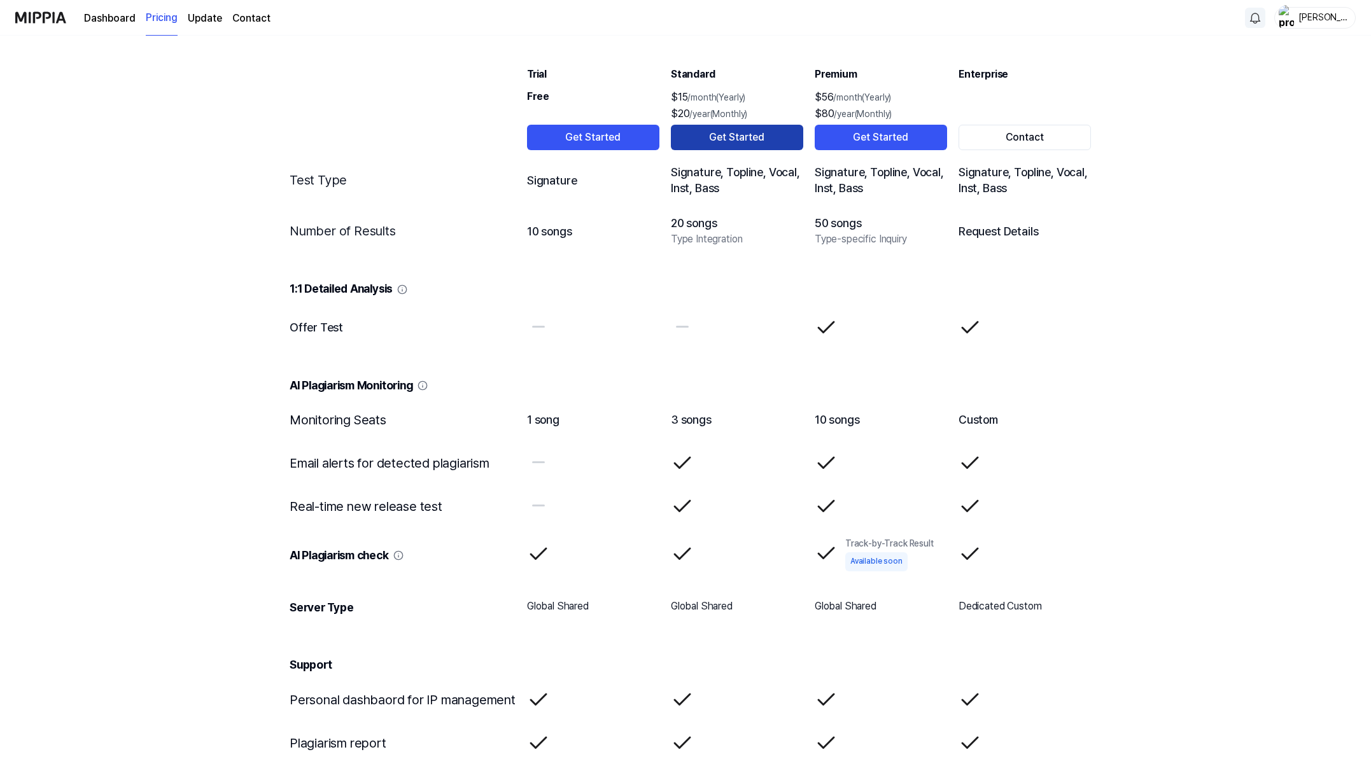
scroll to position [1584, 0]
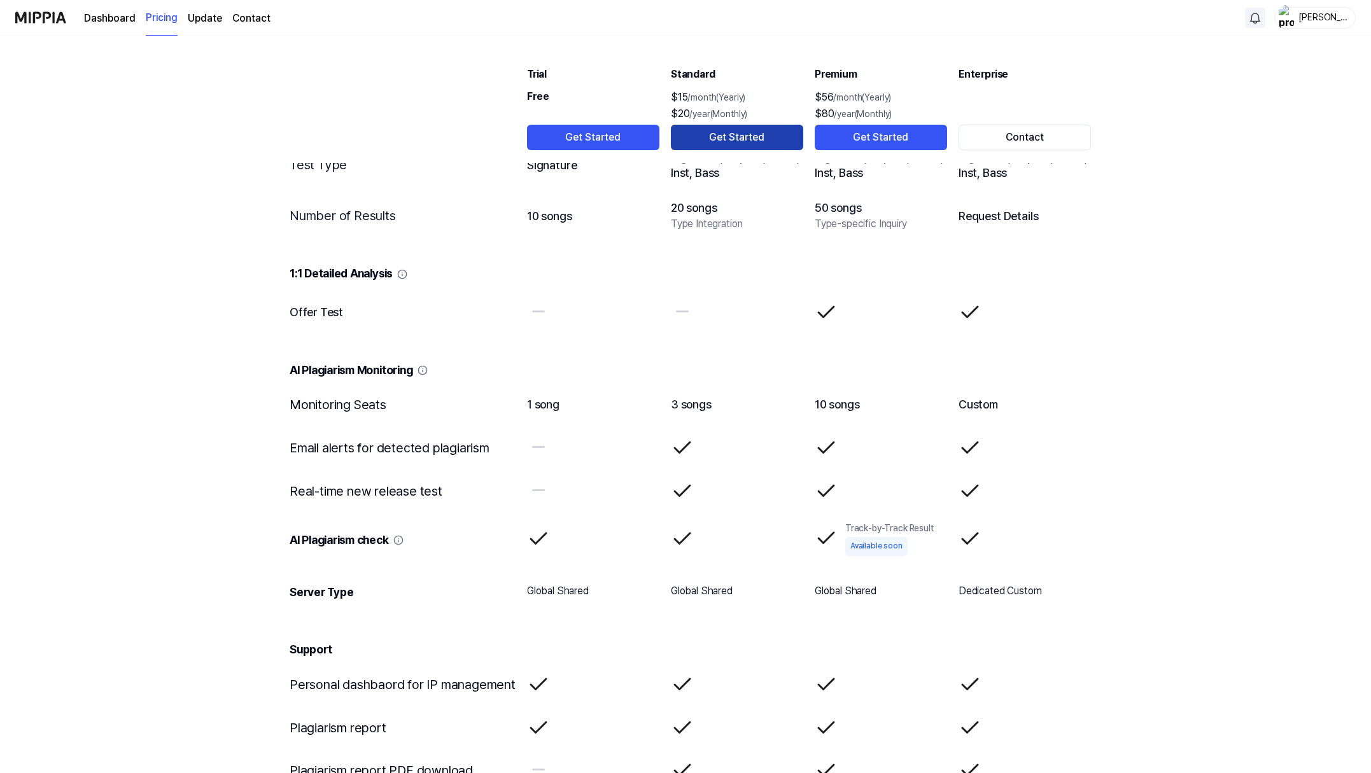
click at [737, 150] on button "Get Started" at bounding box center [737, 137] width 132 height 25
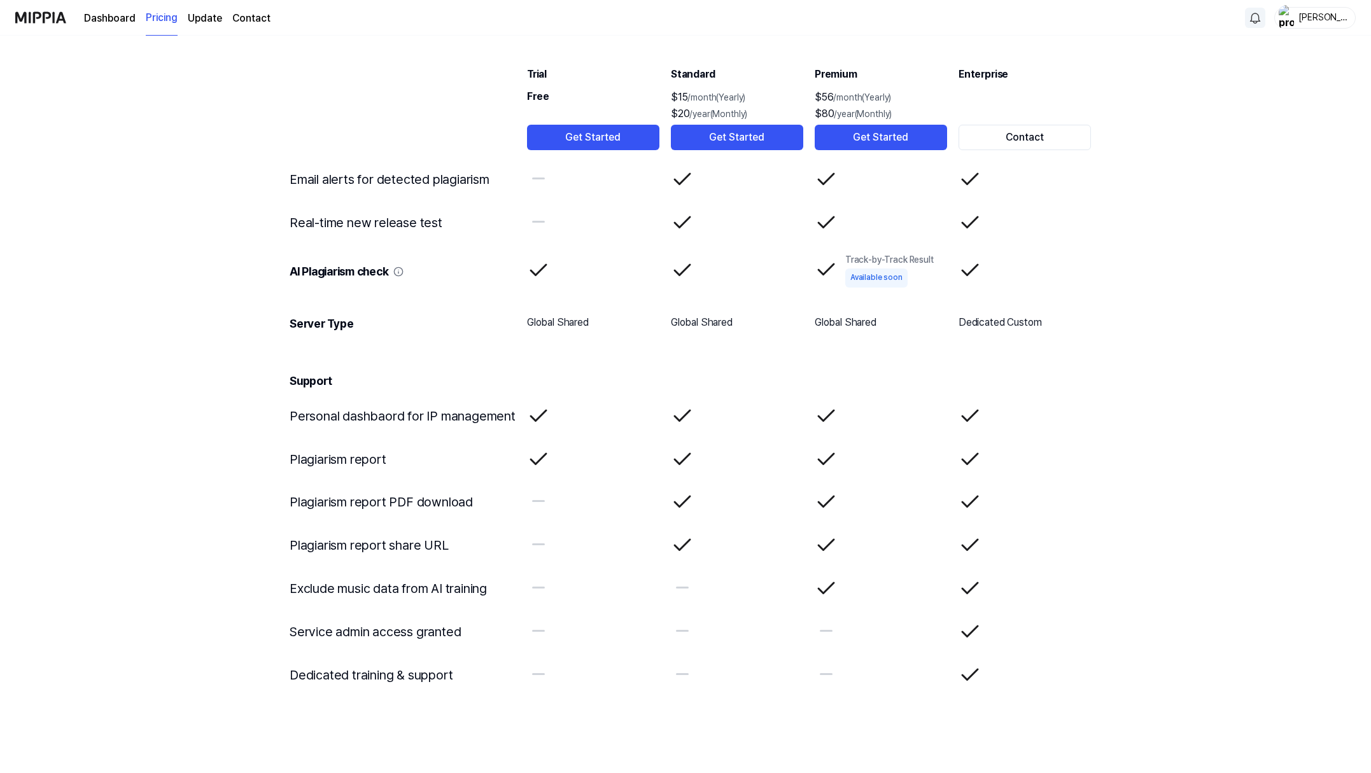
scroll to position [1862, 0]
click at [727, 150] on button "Get Started" at bounding box center [737, 137] width 132 height 25
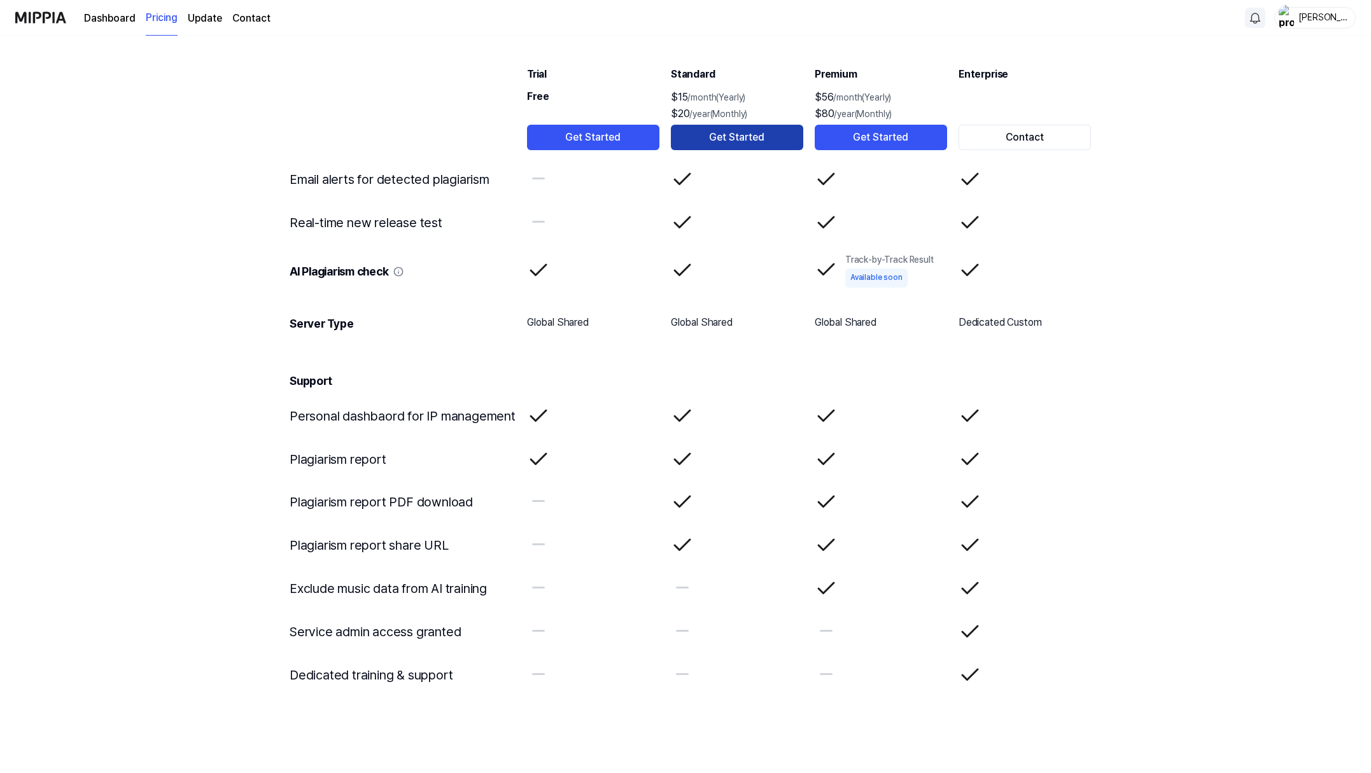
click at [727, 150] on button "Get Started" at bounding box center [737, 137] width 132 height 25
click at [729, 150] on button "Get Started" at bounding box center [737, 137] width 132 height 25
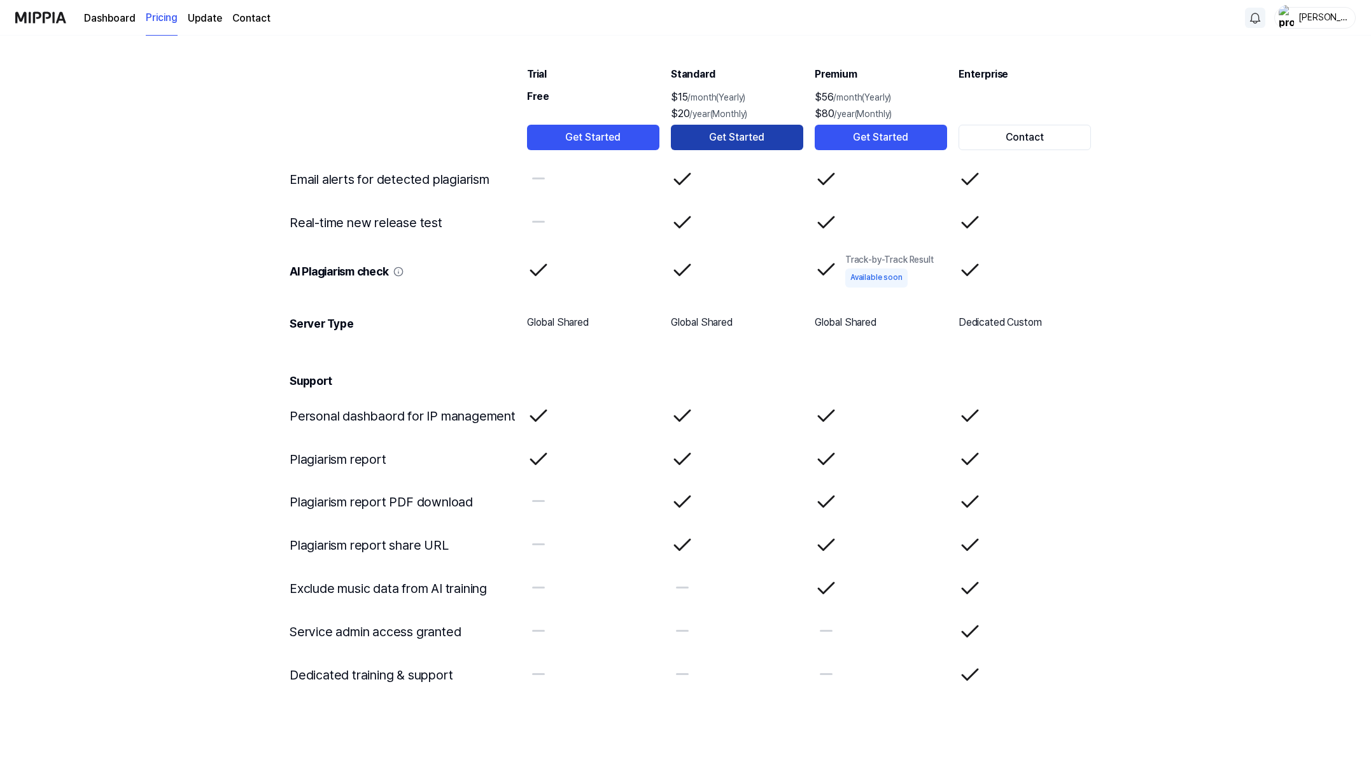
click at [722, 150] on button "Get Started" at bounding box center [737, 137] width 132 height 25
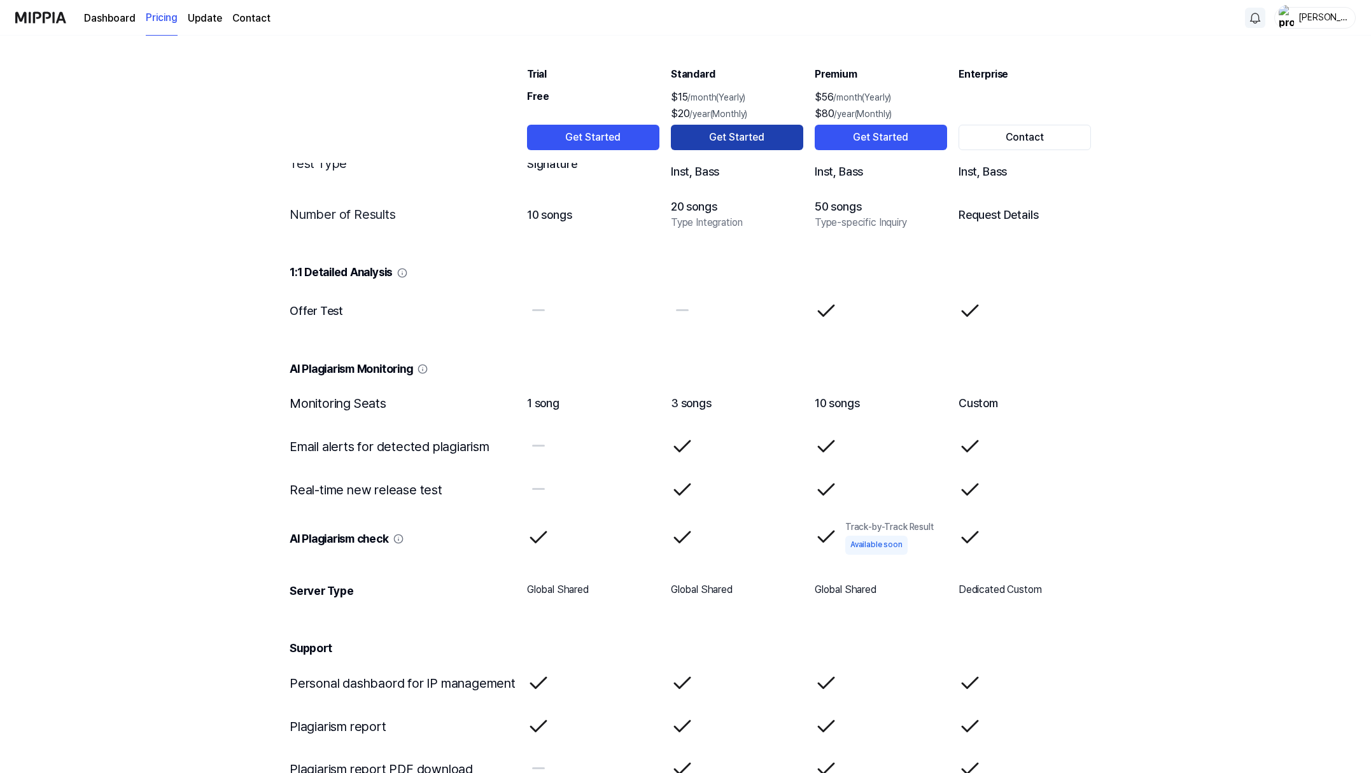
scroll to position [1580, 0]
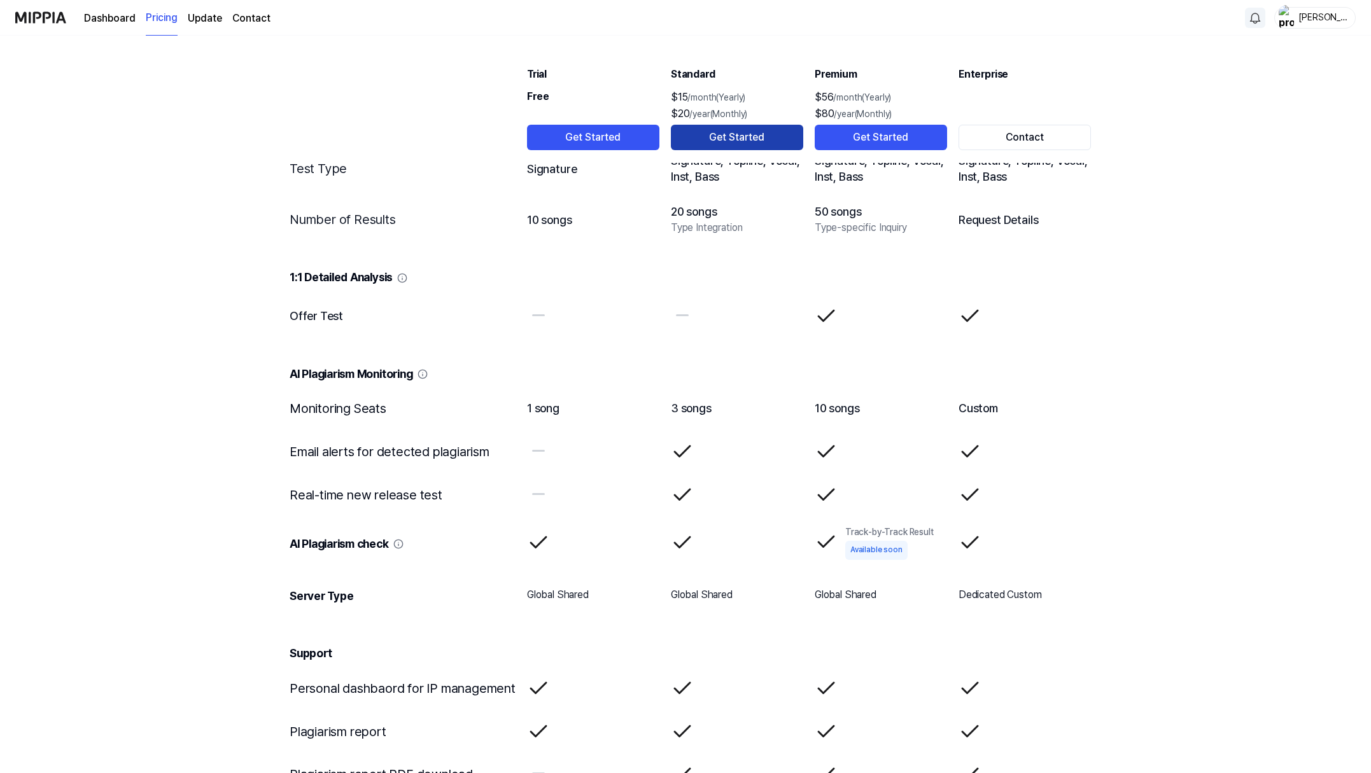
click at [727, 150] on button "Get Started" at bounding box center [737, 137] width 132 height 25
click at [720, 150] on button "Get Started" at bounding box center [737, 137] width 132 height 25
click at [722, 150] on button "Get Started" at bounding box center [737, 137] width 132 height 25
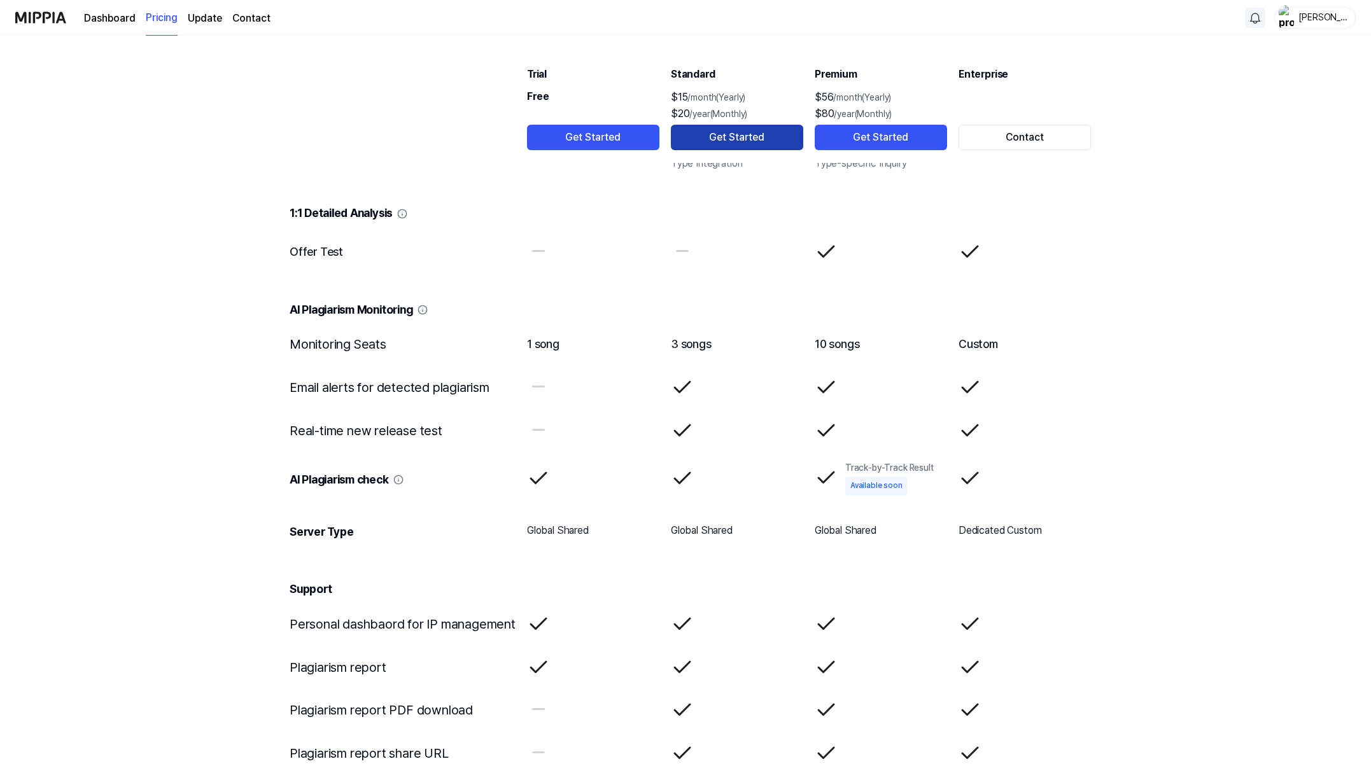
scroll to position [1645, 0]
click at [742, 150] on button "Get Started" at bounding box center [737, 137] width 132 height 25
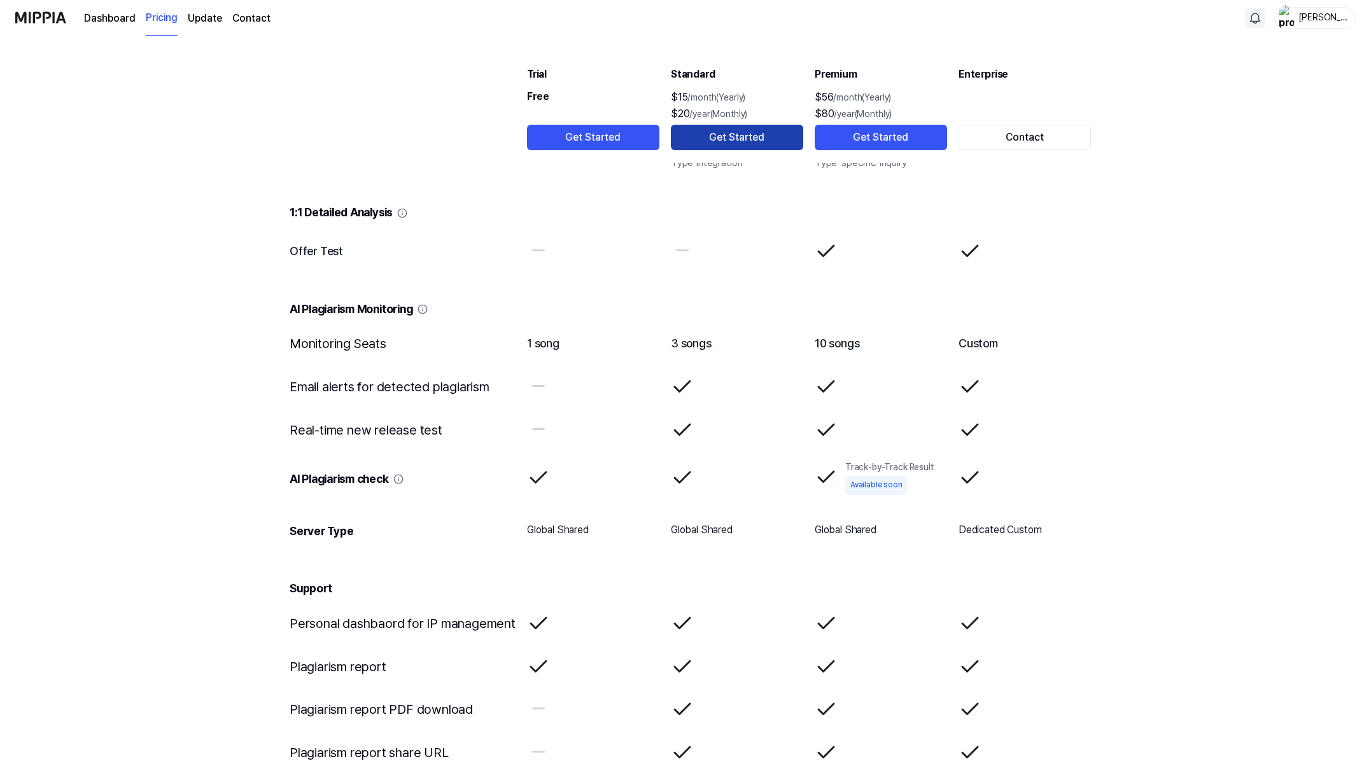
click at [742, 150] on button "Get Started" at bounding box center [737, 137] width 132 height 25
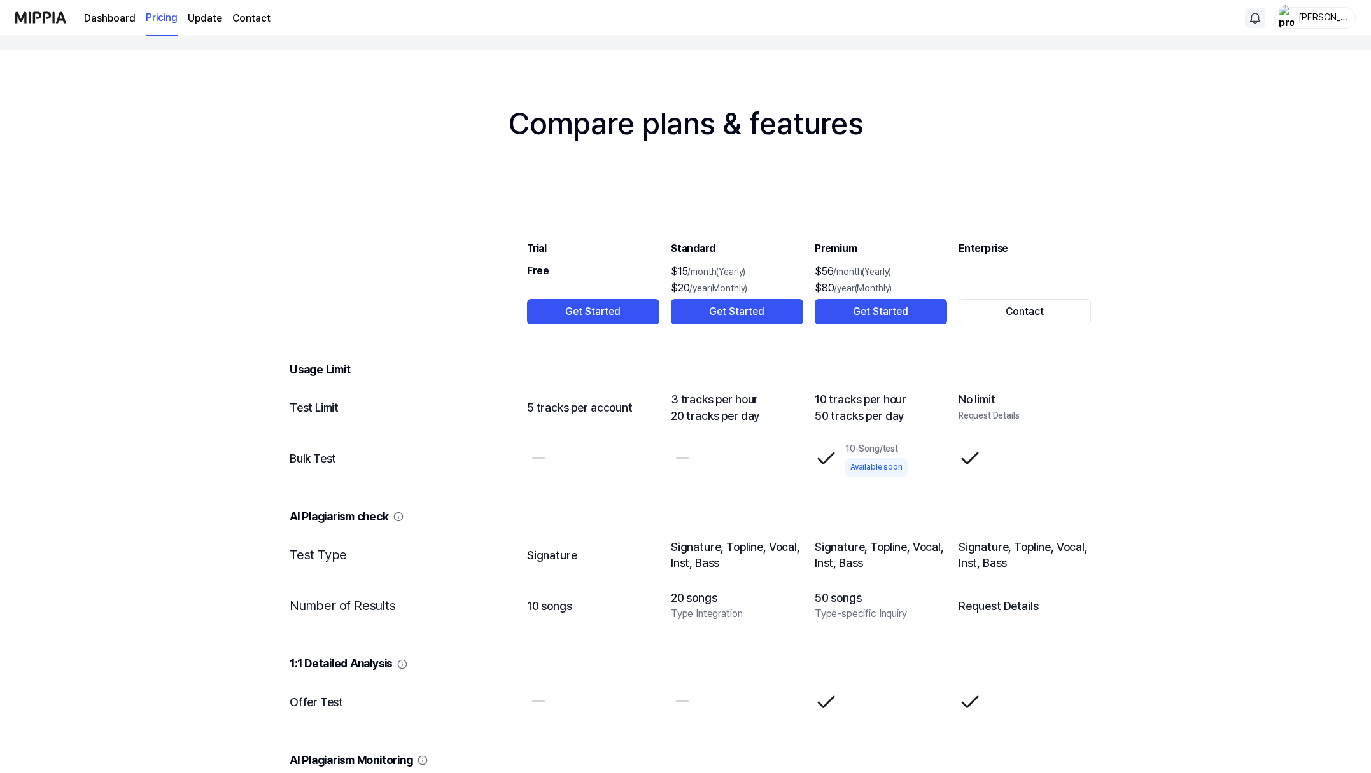
scroll to position [1133, 0]
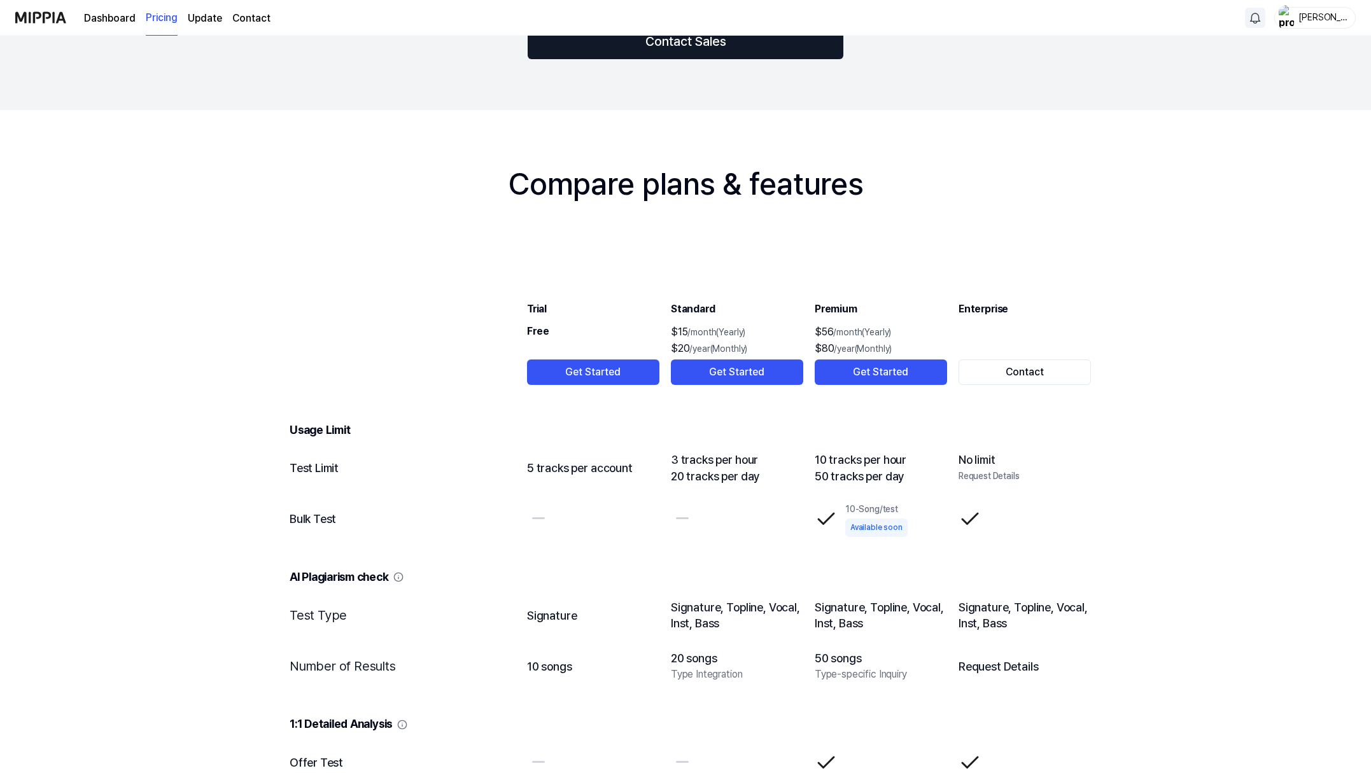
click at [687, 59] on button "Contact Sales" at bounding box center [686, 42] width 316 height 36
click at [686, 59] on button "Contact Sales" at bounding box center [686, 42] width 316 height 36
click at [685, 59] on button "Contact Sales" at bounding box center [686, 42] width 316 height 36
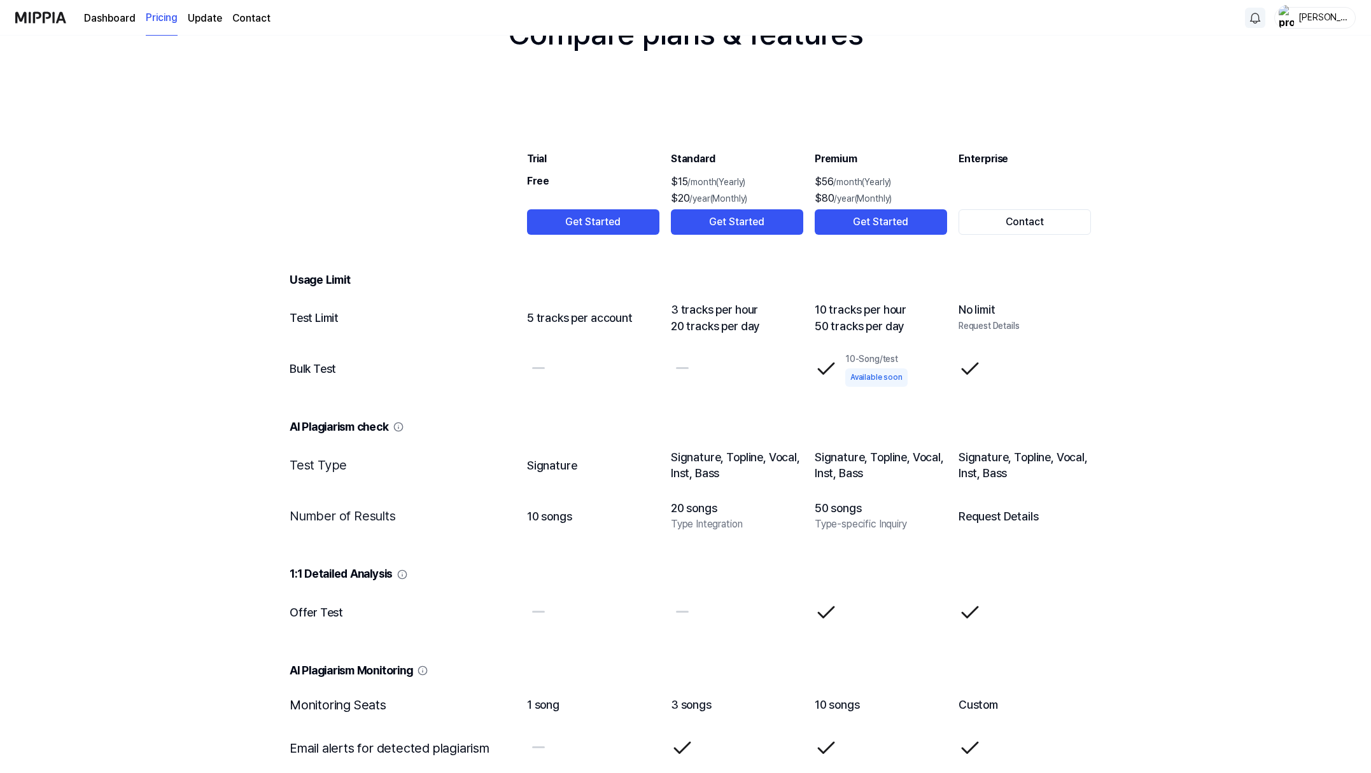
scroll to position [1299, 0]
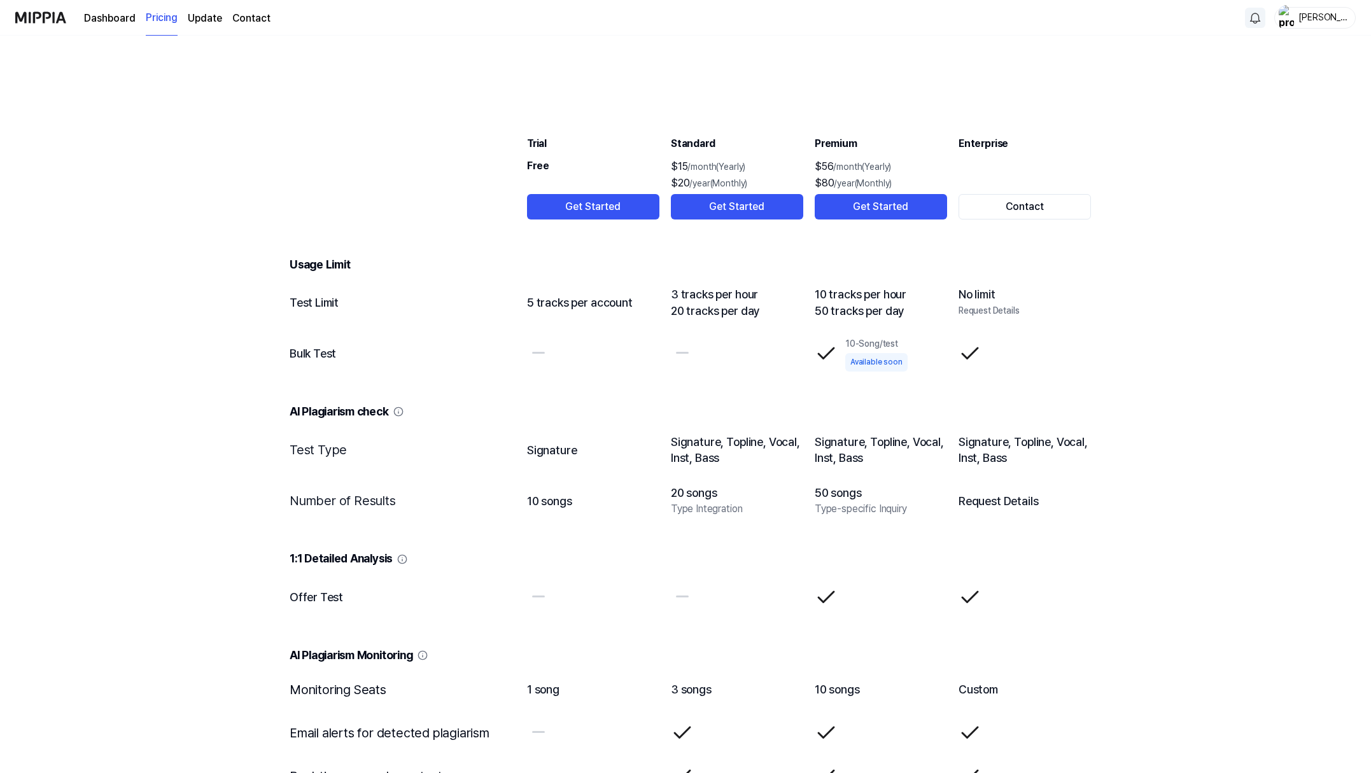
click at [1091, 220] on button "Contact" at bounding box center [1024, 206] width 132 height 25
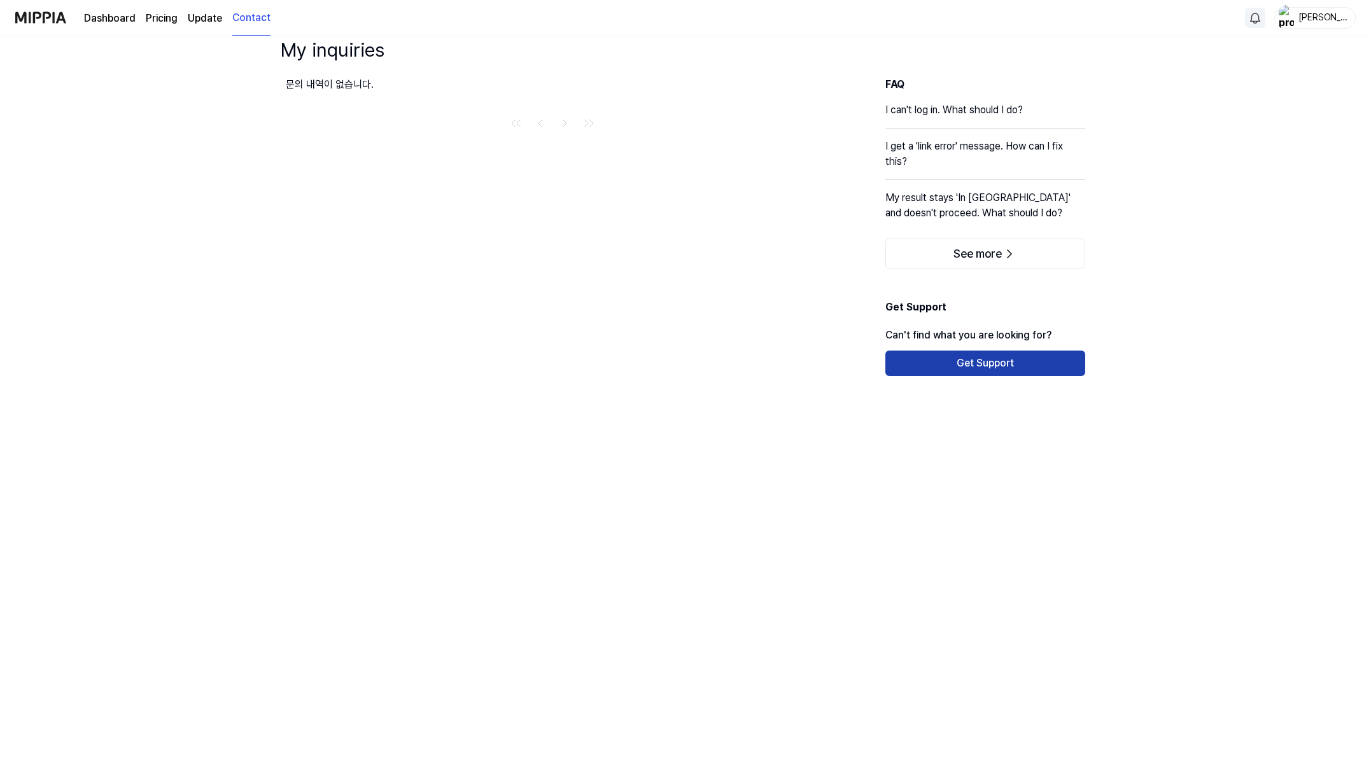
click at [970, 376] on button "Get Support" at bounding box center [985, 363] width 200 height 25
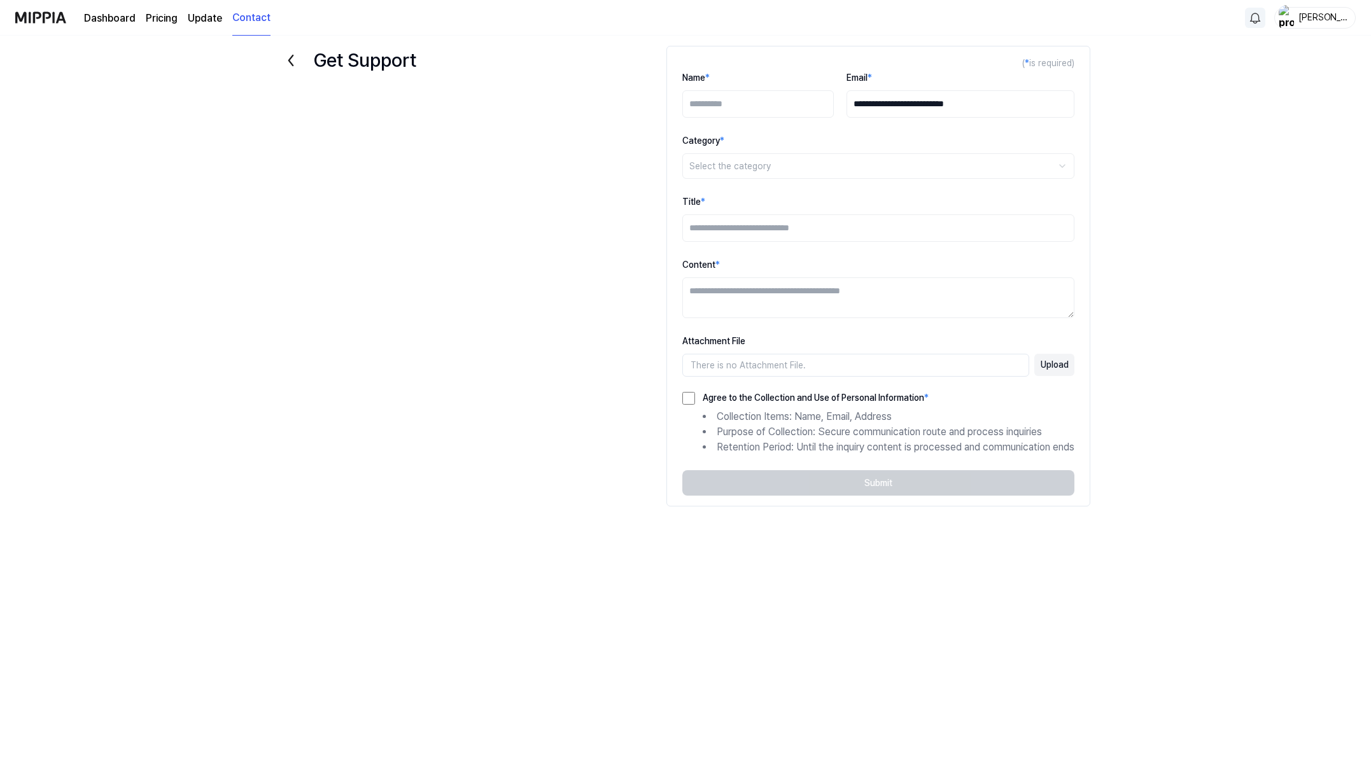
click at [682, 118] on input "Name *" at bounding box center [757, 103] width 151 height 27
type input "**********"
click at [610, 203] on html "**********" at bounding box center [685, 373] width 1371 height 773
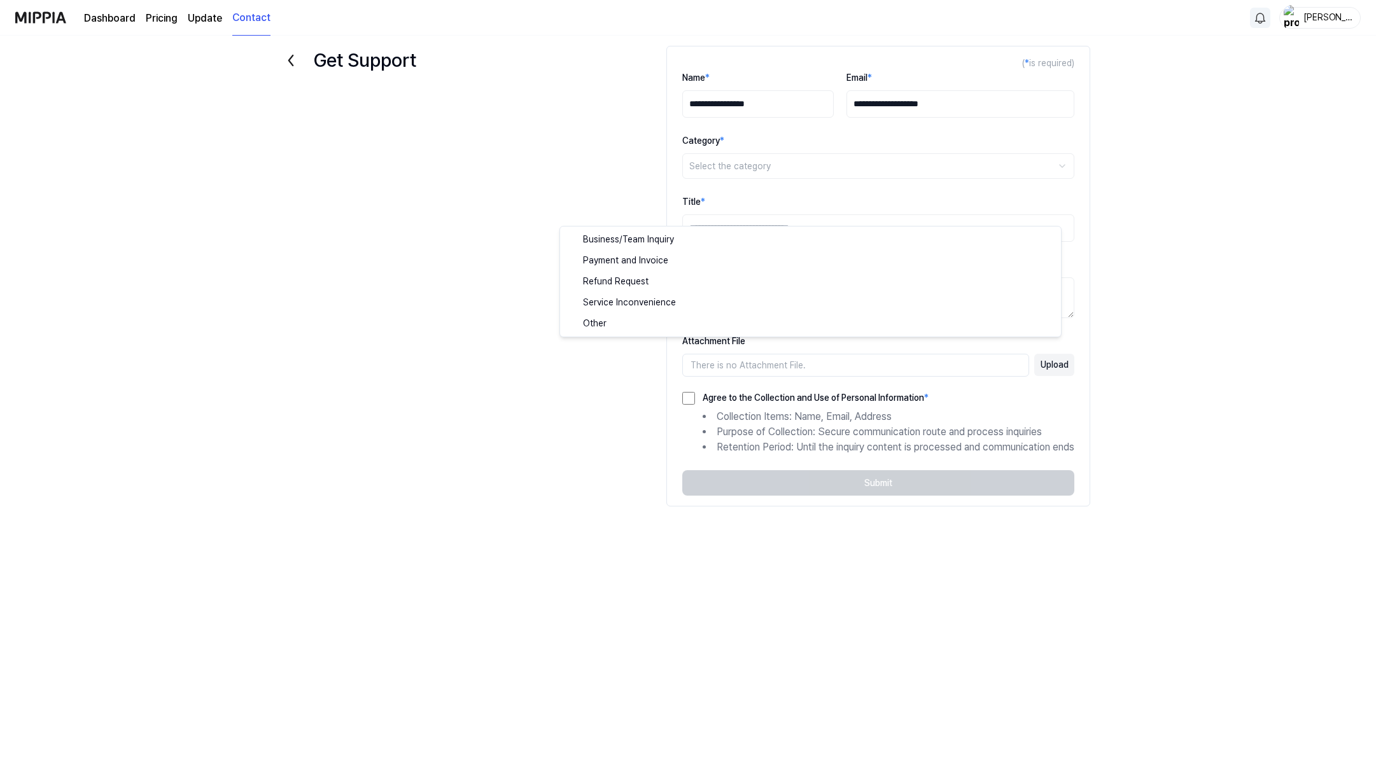
select select "*******"
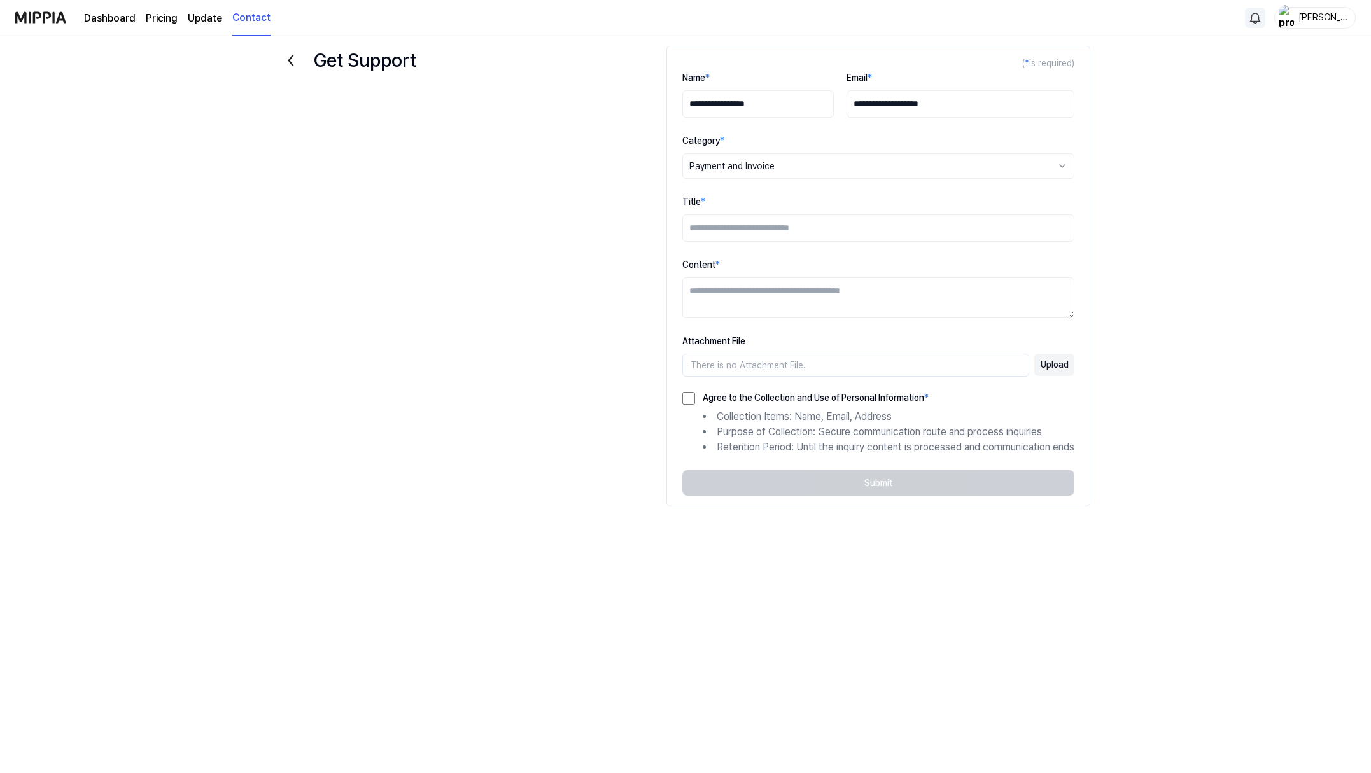
click at [682, 242] on input "Title *" at bounding box center [878, 227] width 392 height 27
drag, startPoint x: 572, startPoint y: 283, endPoint x: 891, endPoint y: 288, distance: 319.5
click at [891, 242] on input "**********" at bounding box center [878, 227] width 392 height 27
type input "**********"
click at [682, 318] on textarea "Content *" at bounding box center [878, 297] width 392 height 41
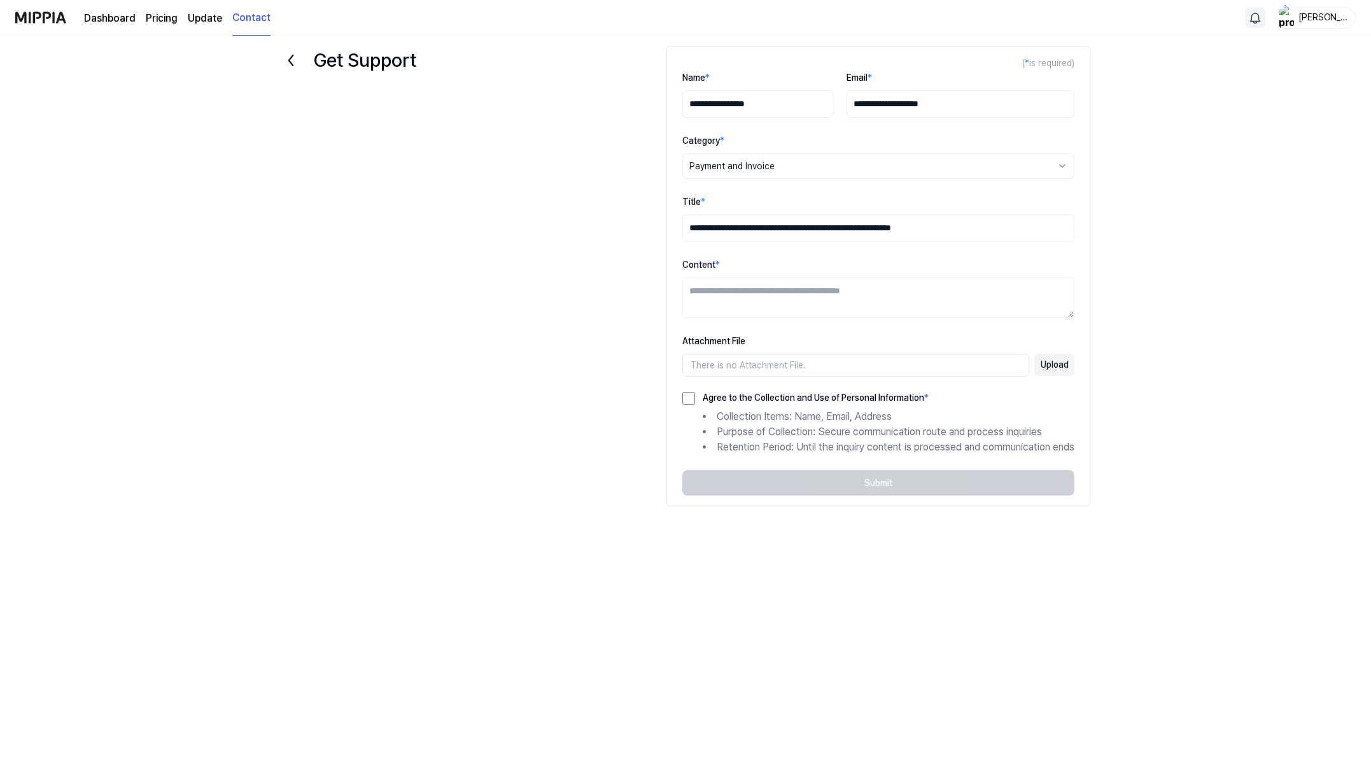
paste textarea "**********"
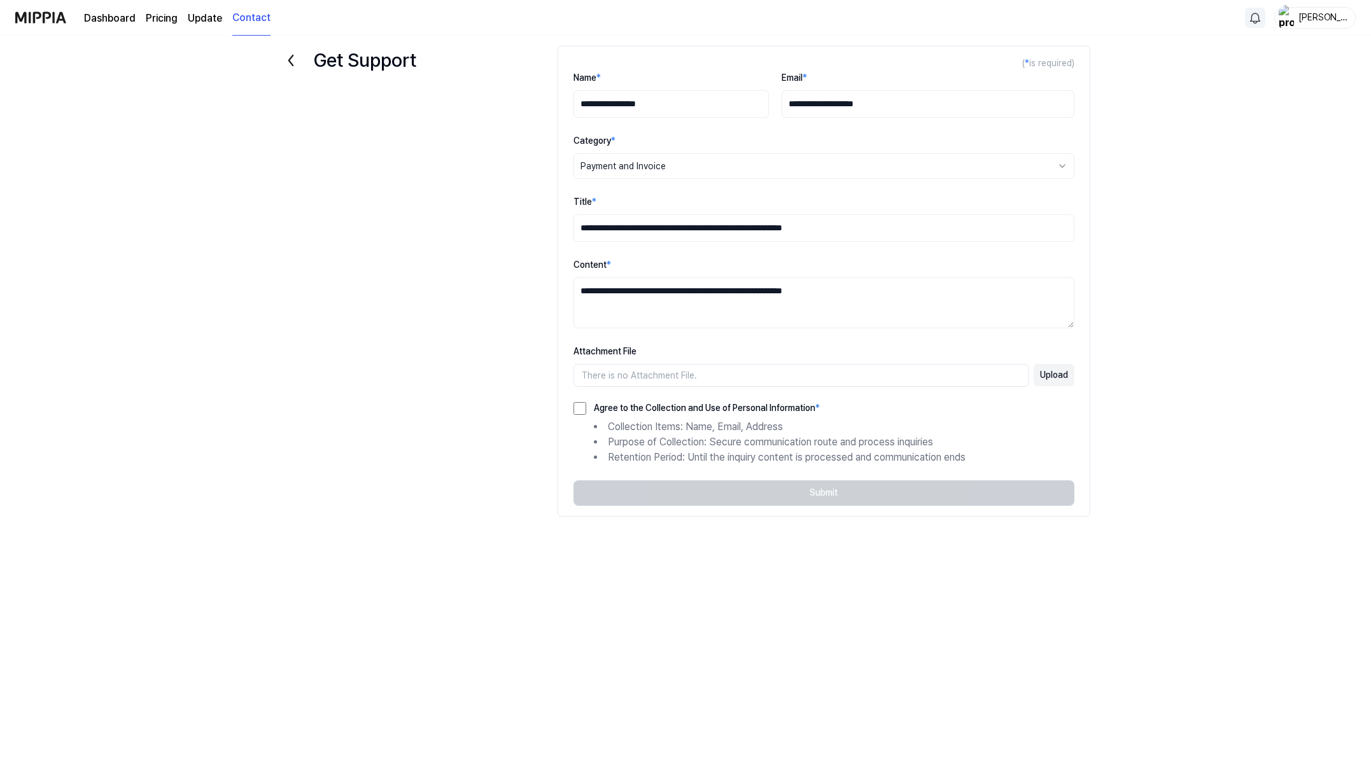
type textarea "**********"
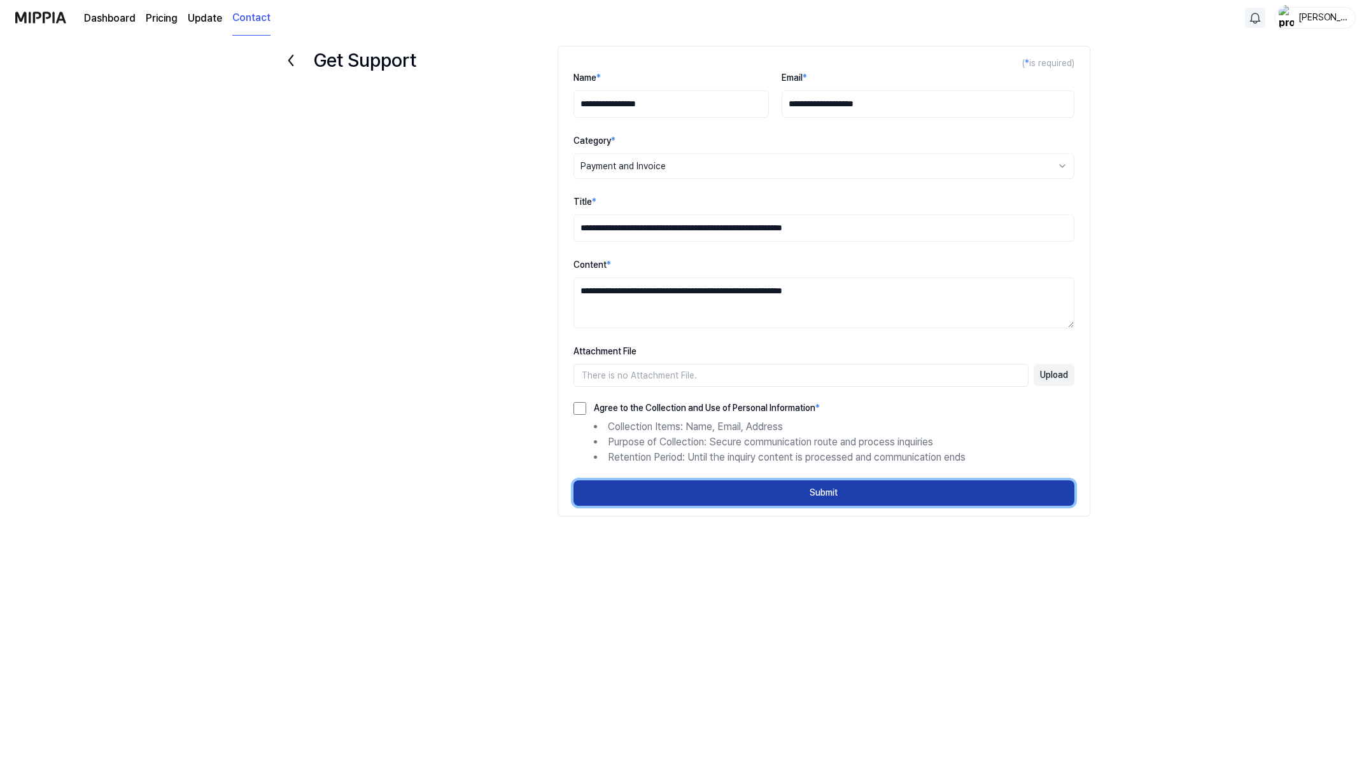
click at [820, 506] on button "Submit" at bounding box center [823, 492] width 501 height 25
select select
